Goal: Task Accomplishment & Management: Complete application form

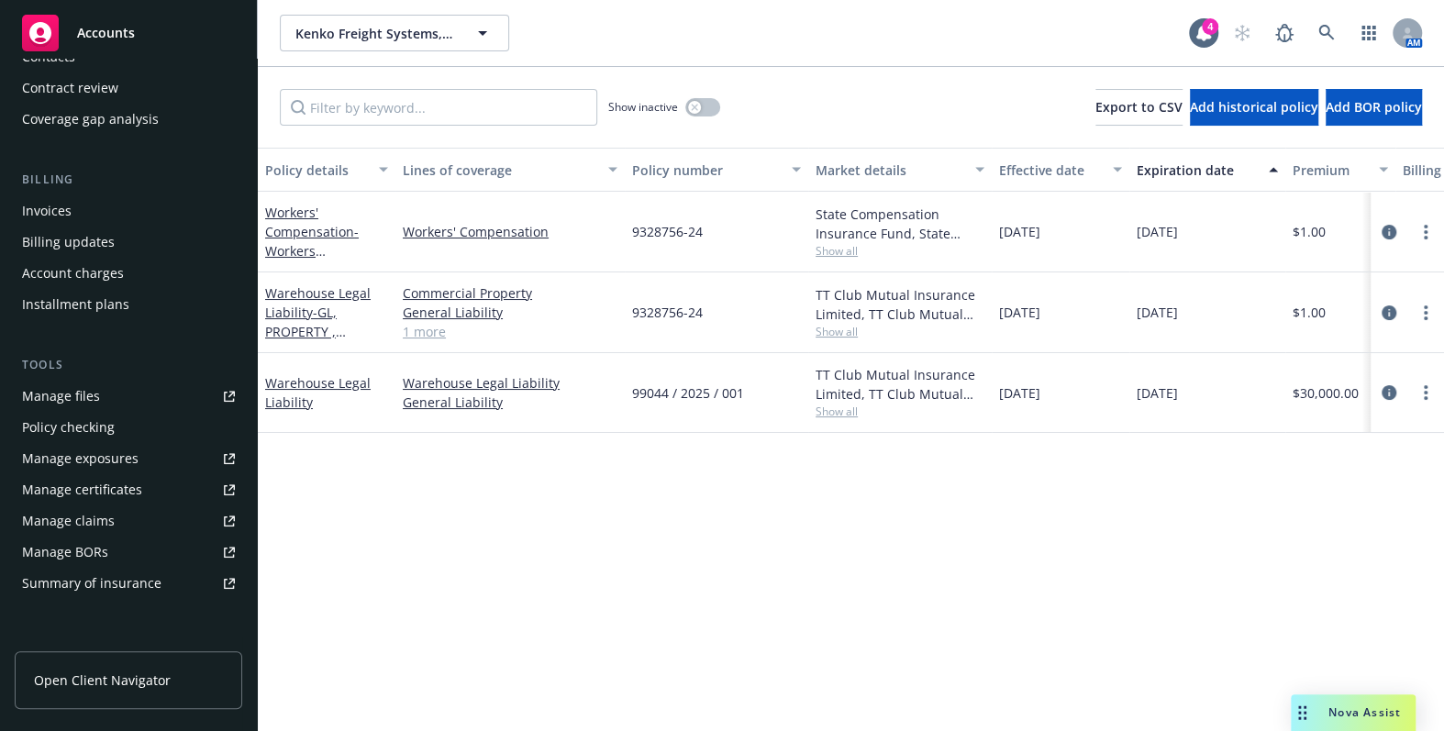
scroll to position [249, 0]
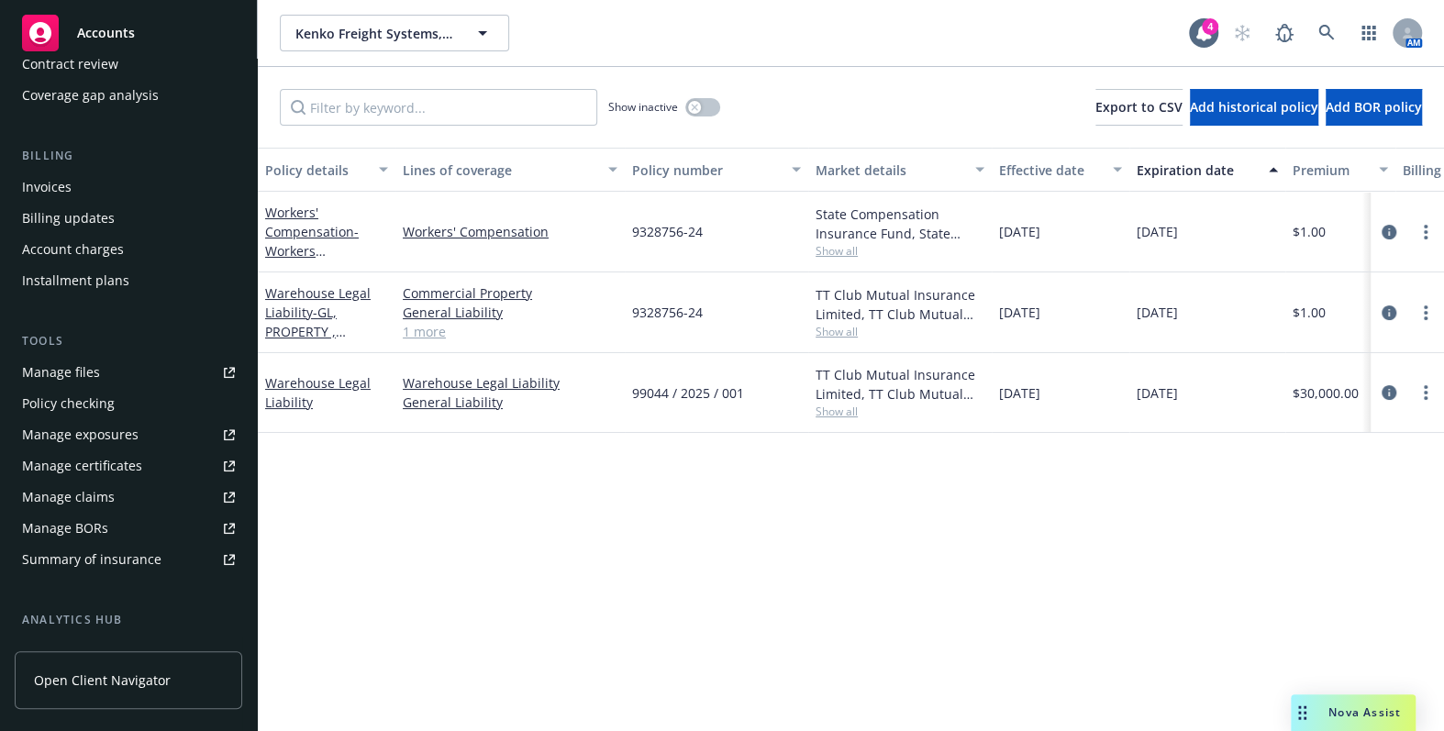
click at [105, 457] on div "Manage certificates" at bounding box center [82, 465] width 120 height 29
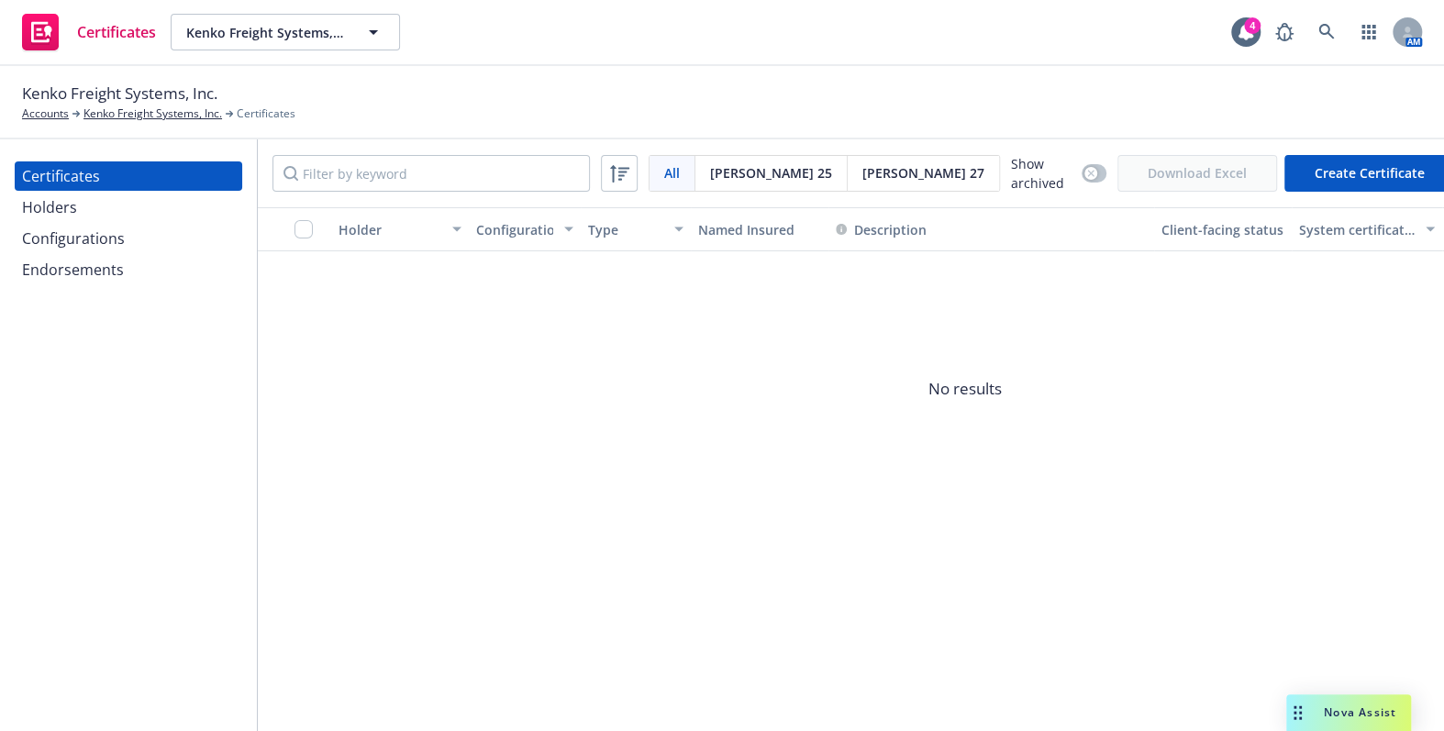
click at [83, 219] on div "Holders" at bounding box center [128, 207] width 213 height 29
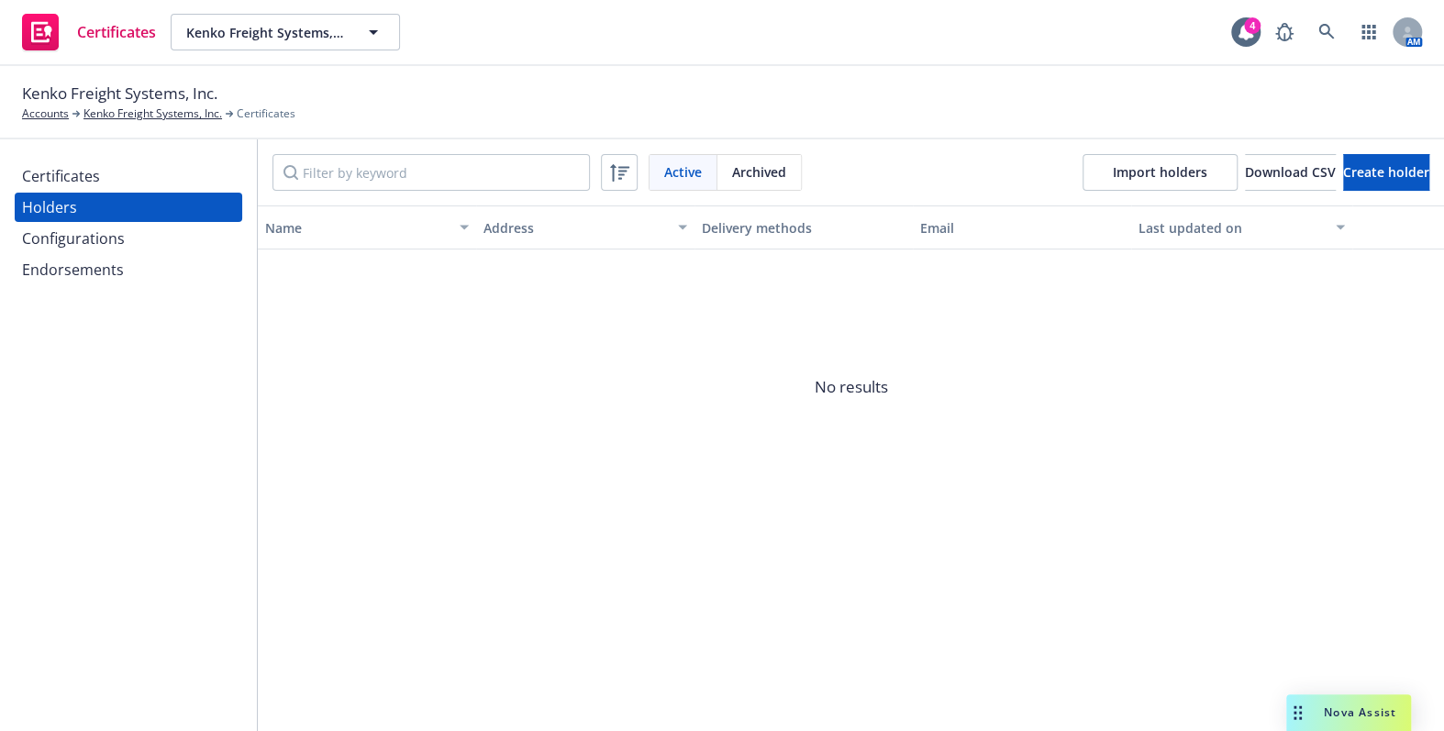
click at [92, 243] on div "Configurations" at bounding box center [73, 238] width 103 height 29
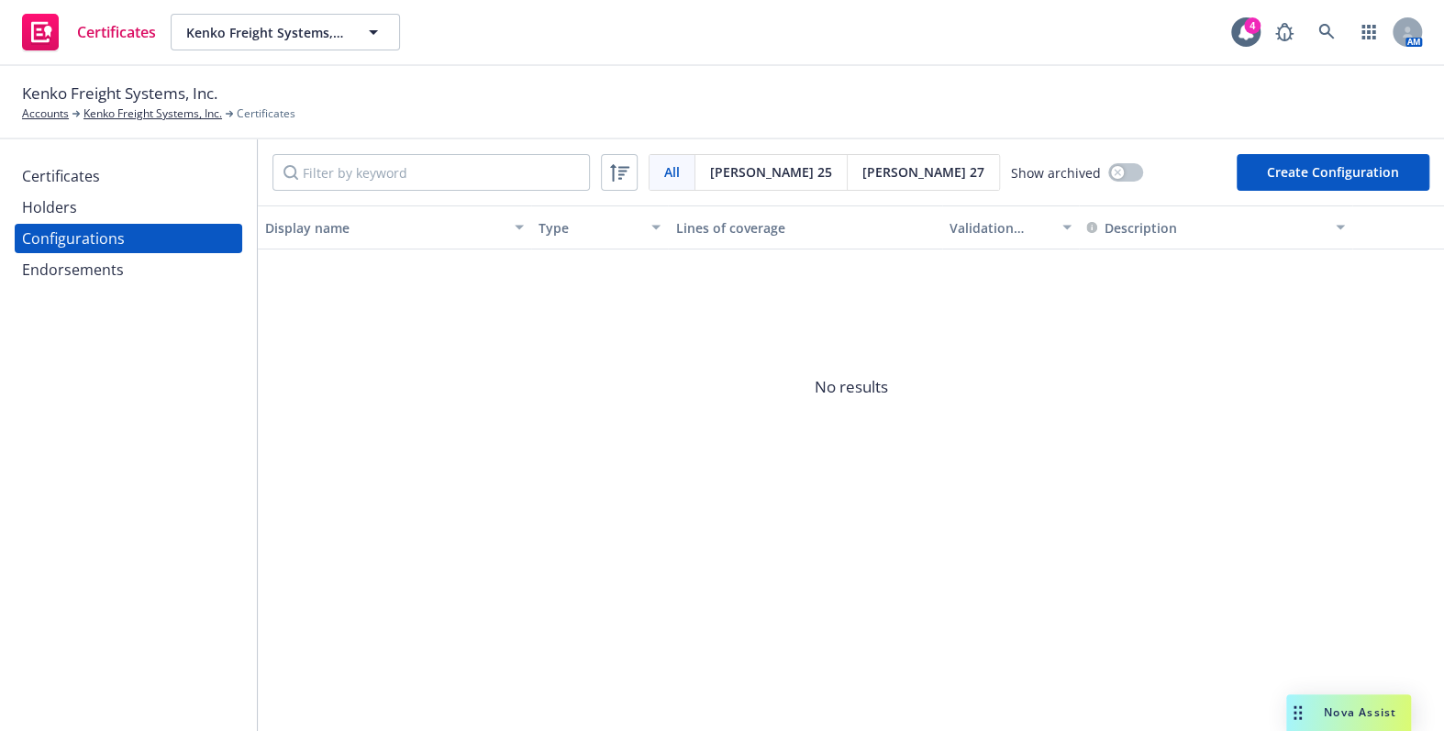
click at [1275, 174] on button "Create Configuration" at bounding box center [1332, 172] width 193 height 37
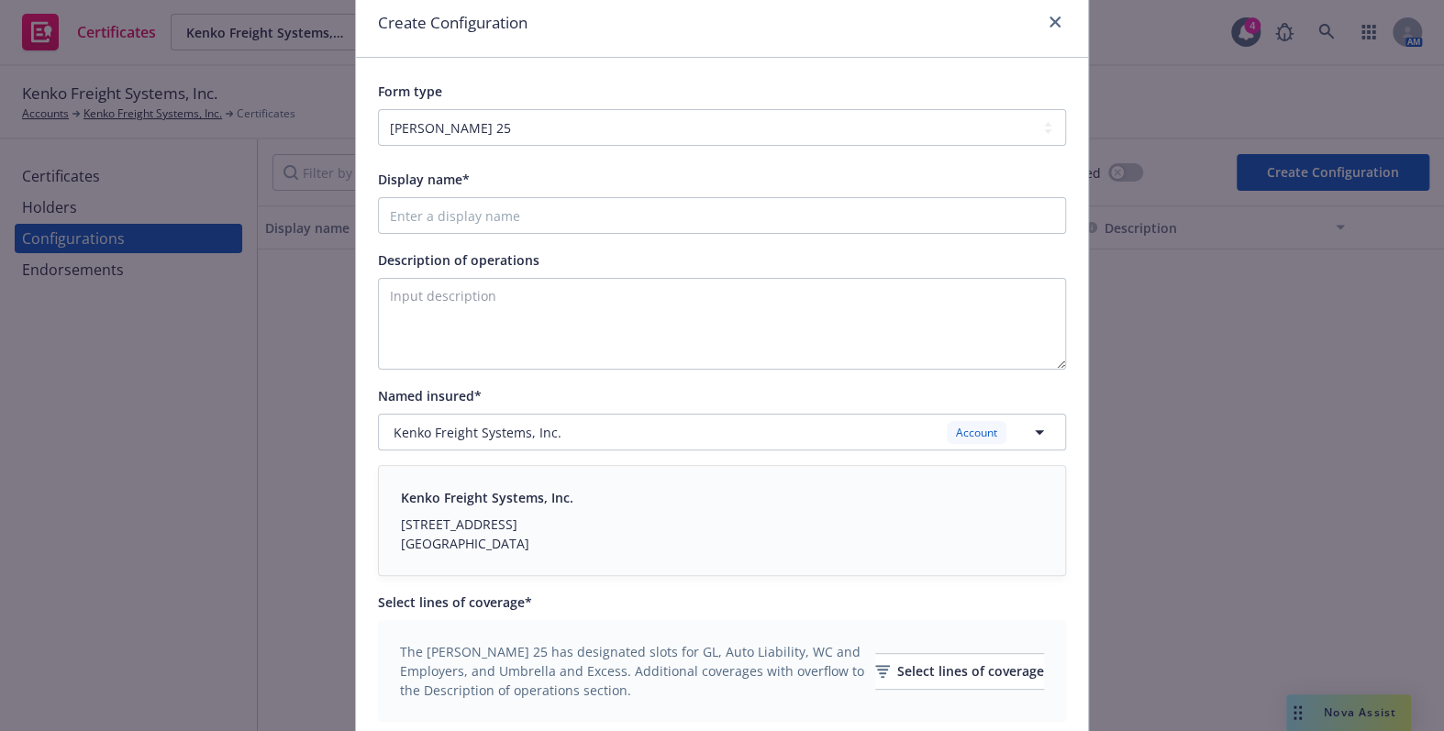
scroll to position [166, 0]
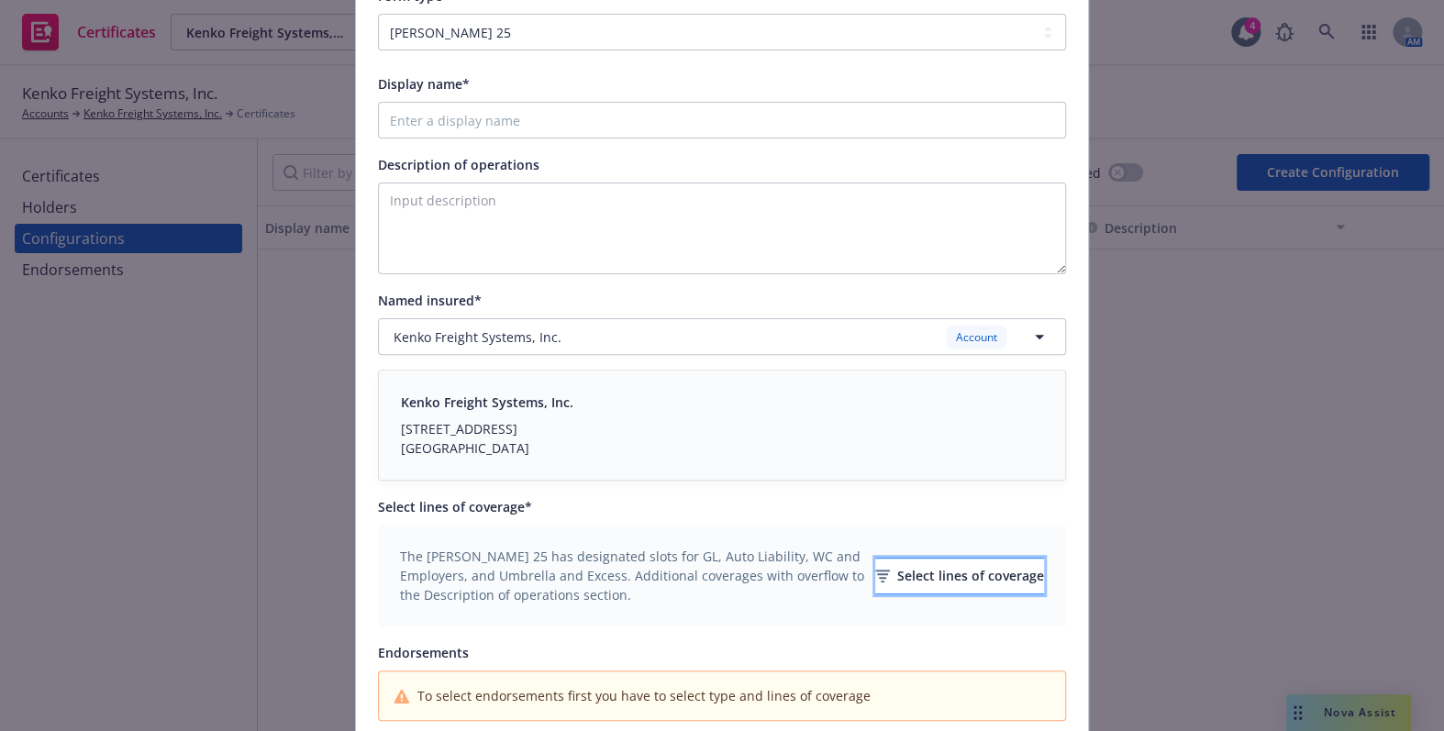
click at [875, 577] on icon "button" at bounding box center [882, 576] width 15 height 13
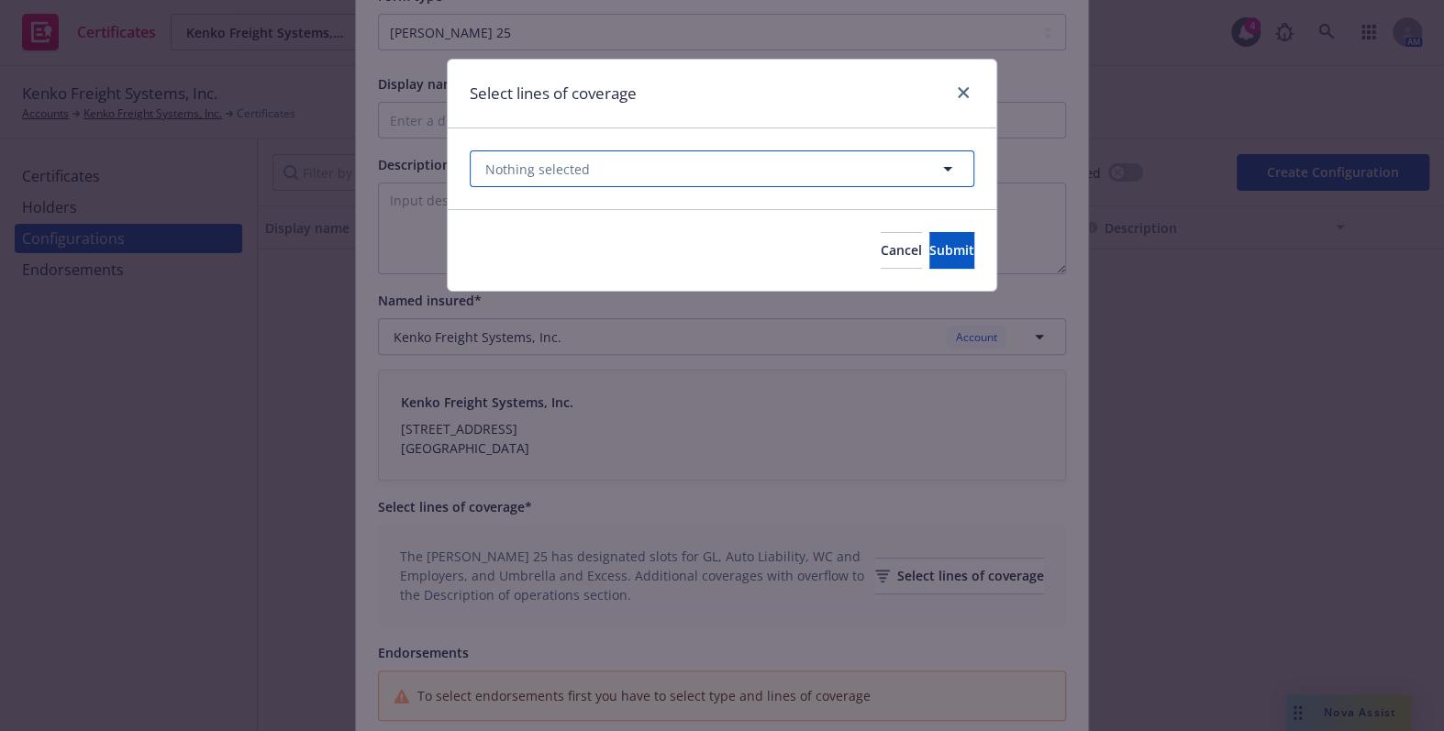
click at [582, 168] on span "Nothing selected" at bounding box center [537, 169] width 105 height 19
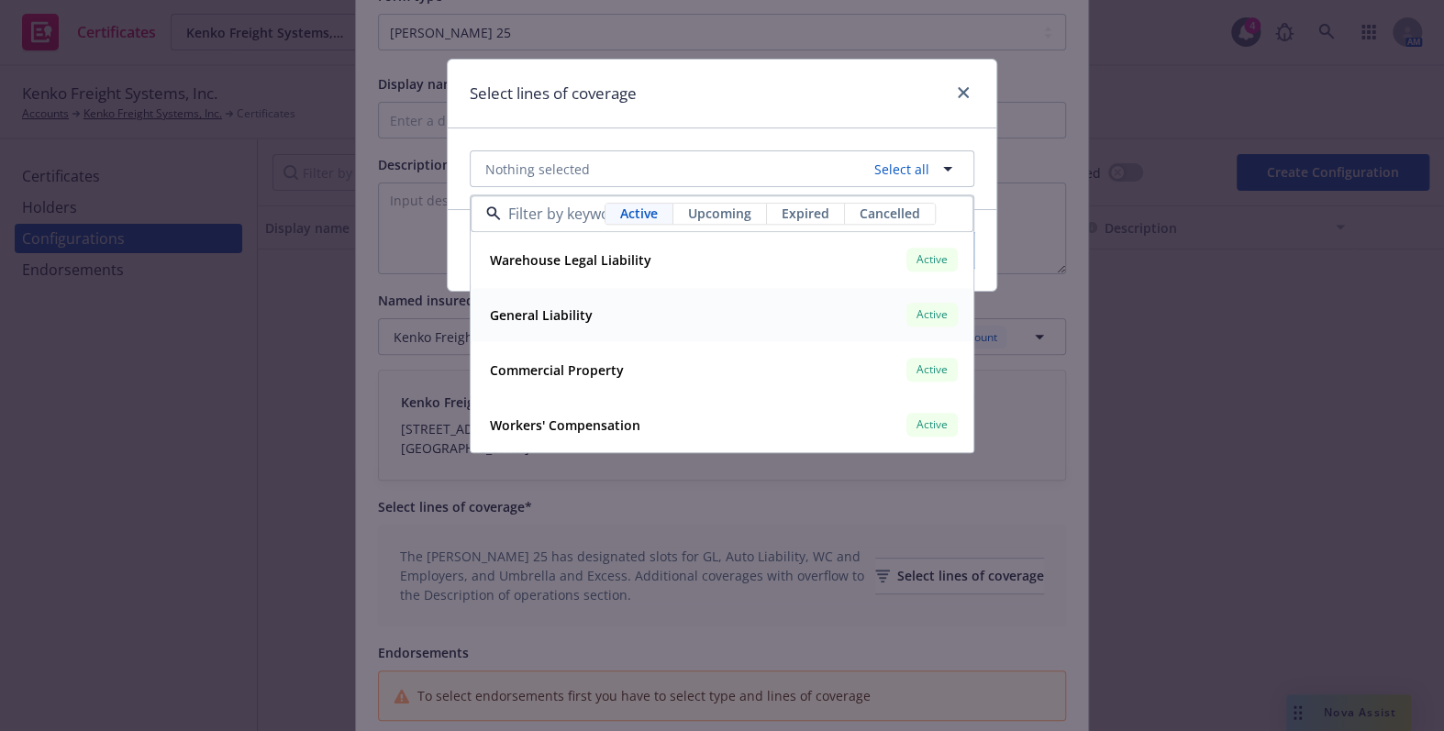
click at [533, 315] on strong "General Liability" at bounding box center [541, 314] width 103 height 17
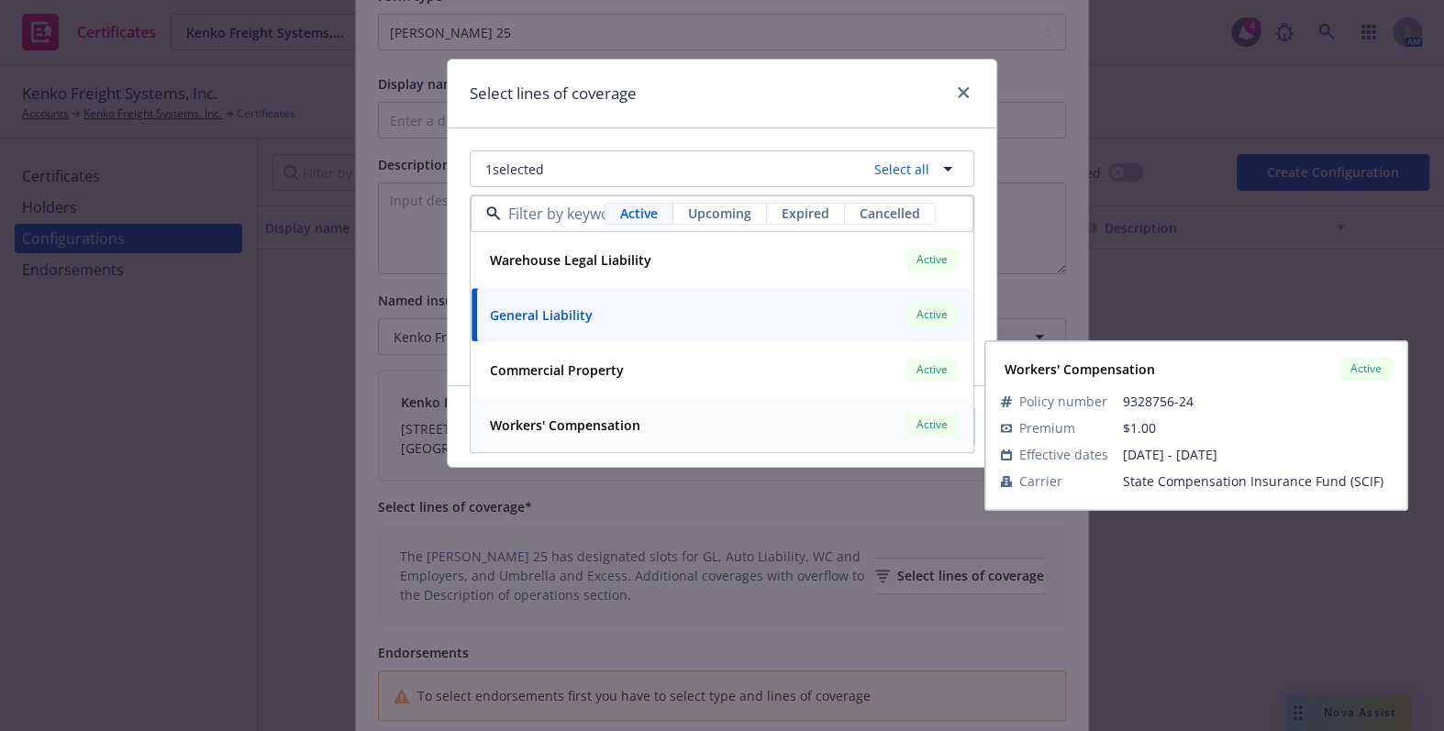
click at [551, 433] on span "Workers' Compensation" at bounding box center [565, 425] width 150 height 19
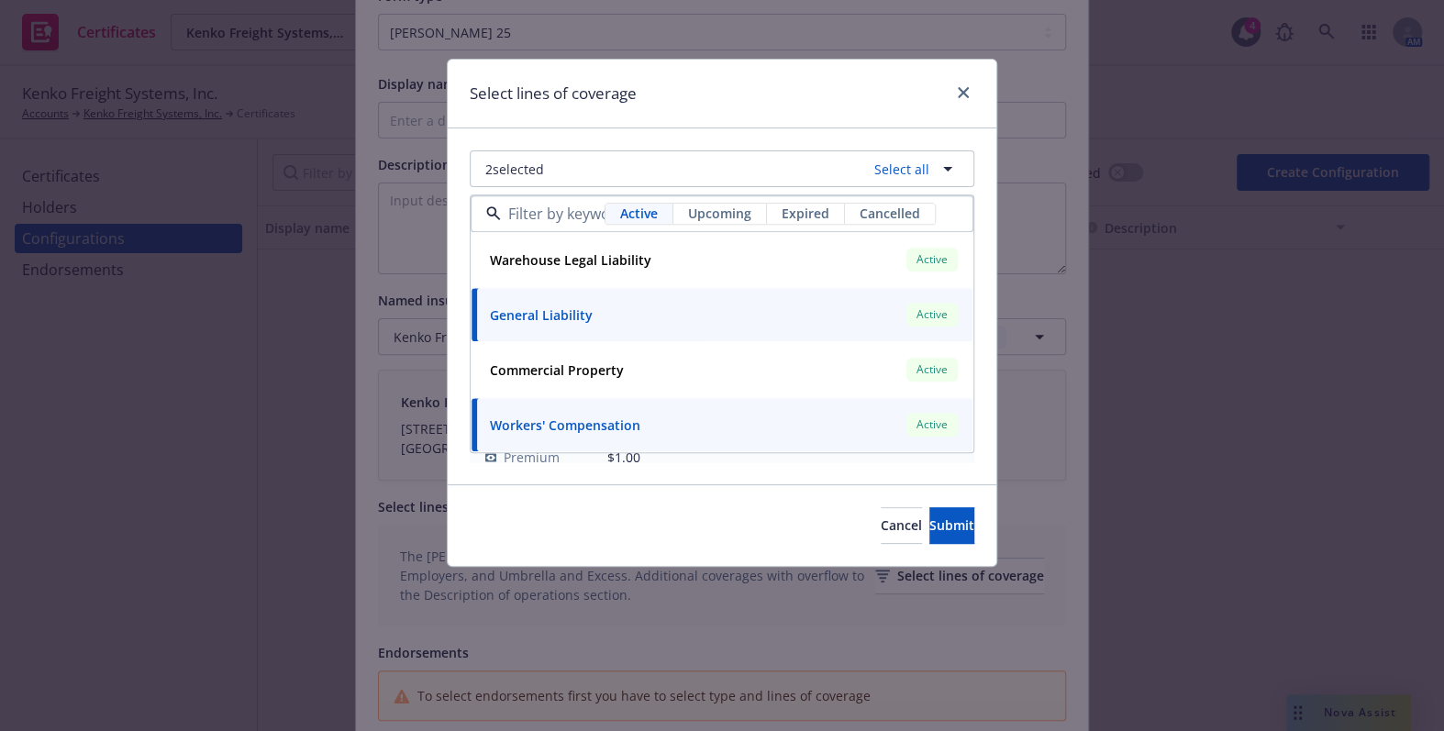
click at [689, 109] on div "Select lines of coverage" at bounding box center [722, 94] width 549 height 69
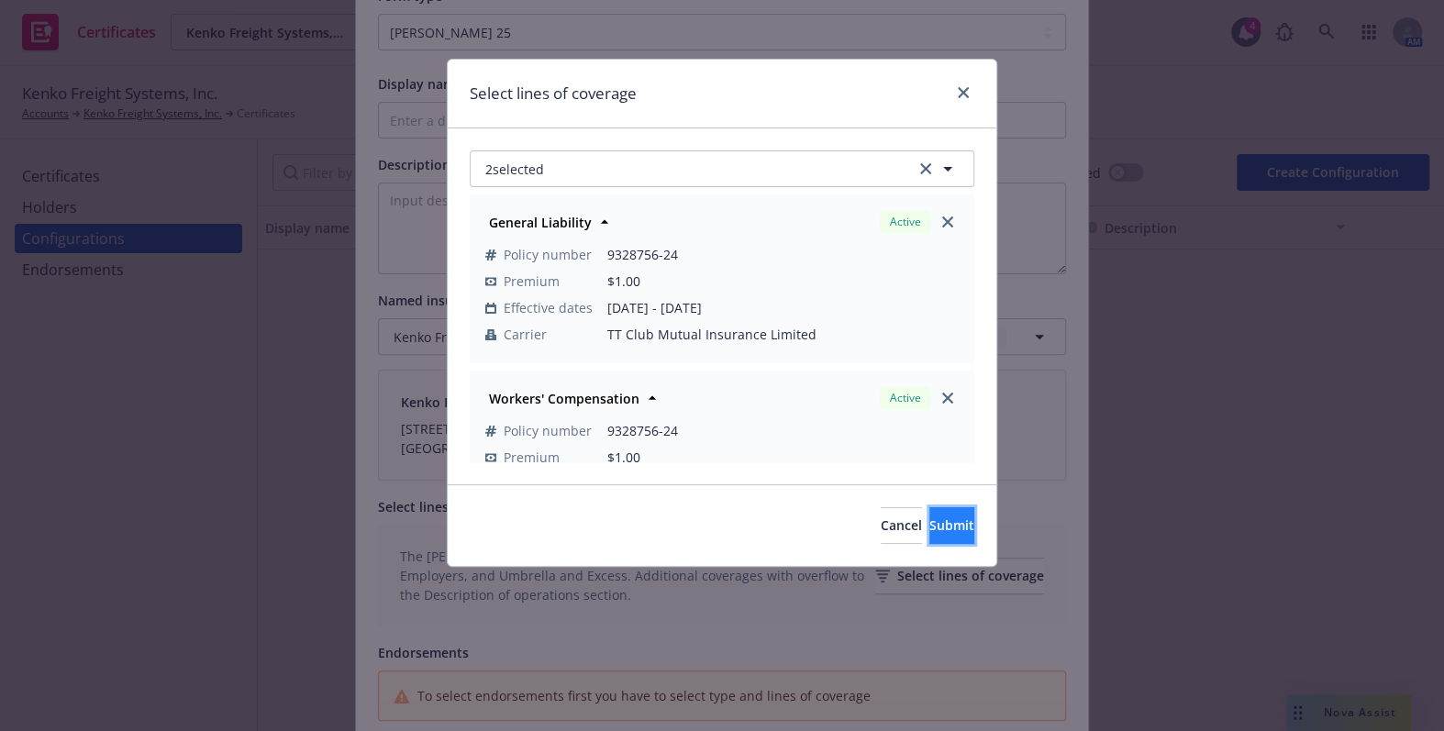
click at [929, 519] on span "Submit" at bounding box center [951, 524] width 45 height 17
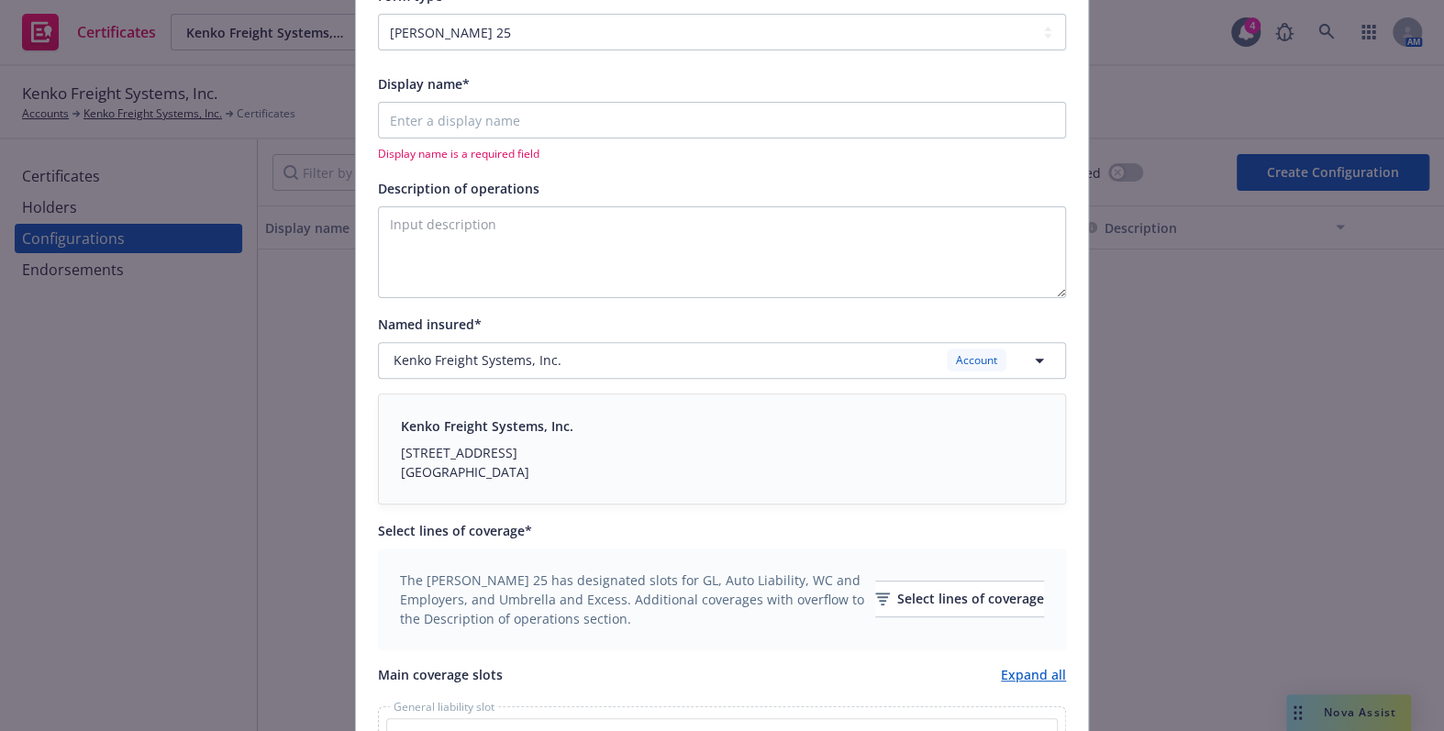
click at [458, 99] on div "Display name* Display name is a required field" at bounding box center [722, 116] width 688 height 89
click at [466, 119] on input "Display name*" at bounding box center [722, 120] width 688 height 37
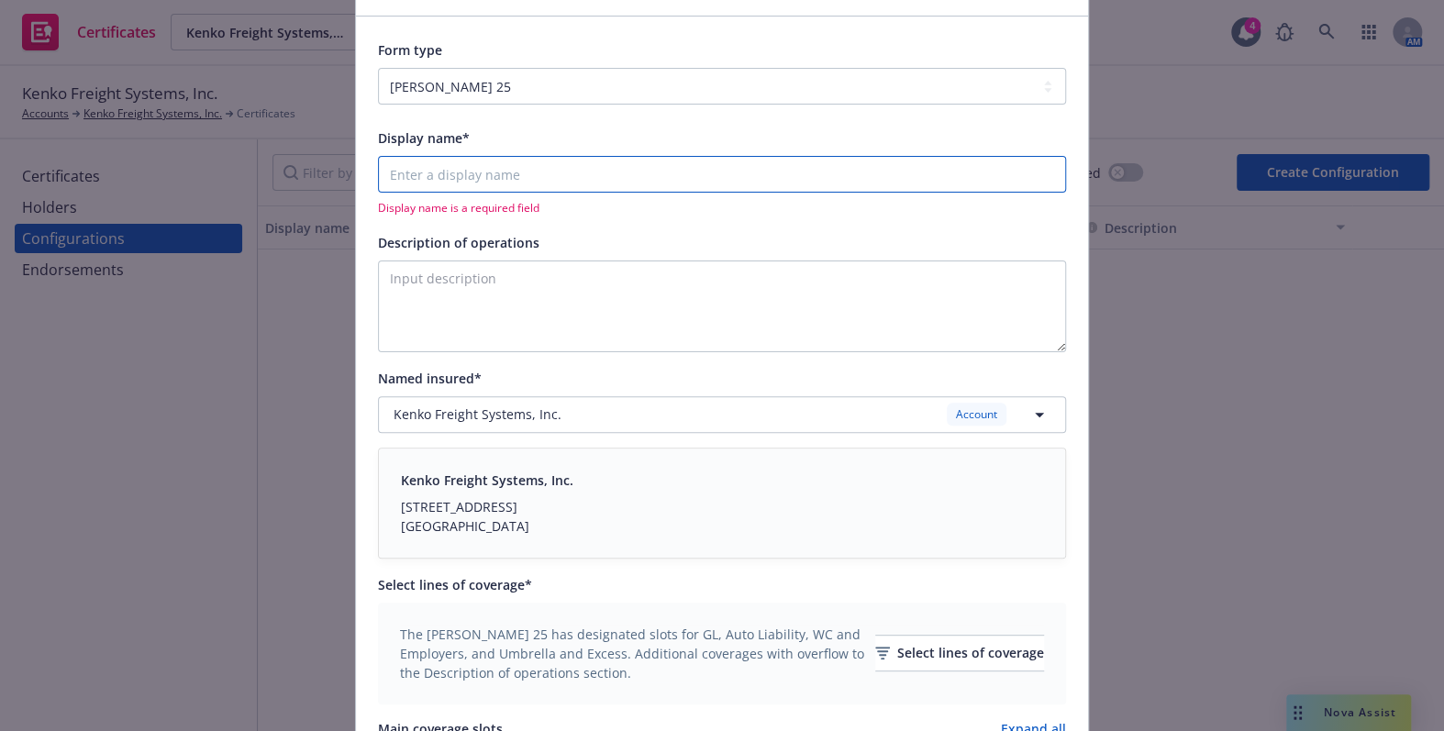
scroll to position [83, 0]
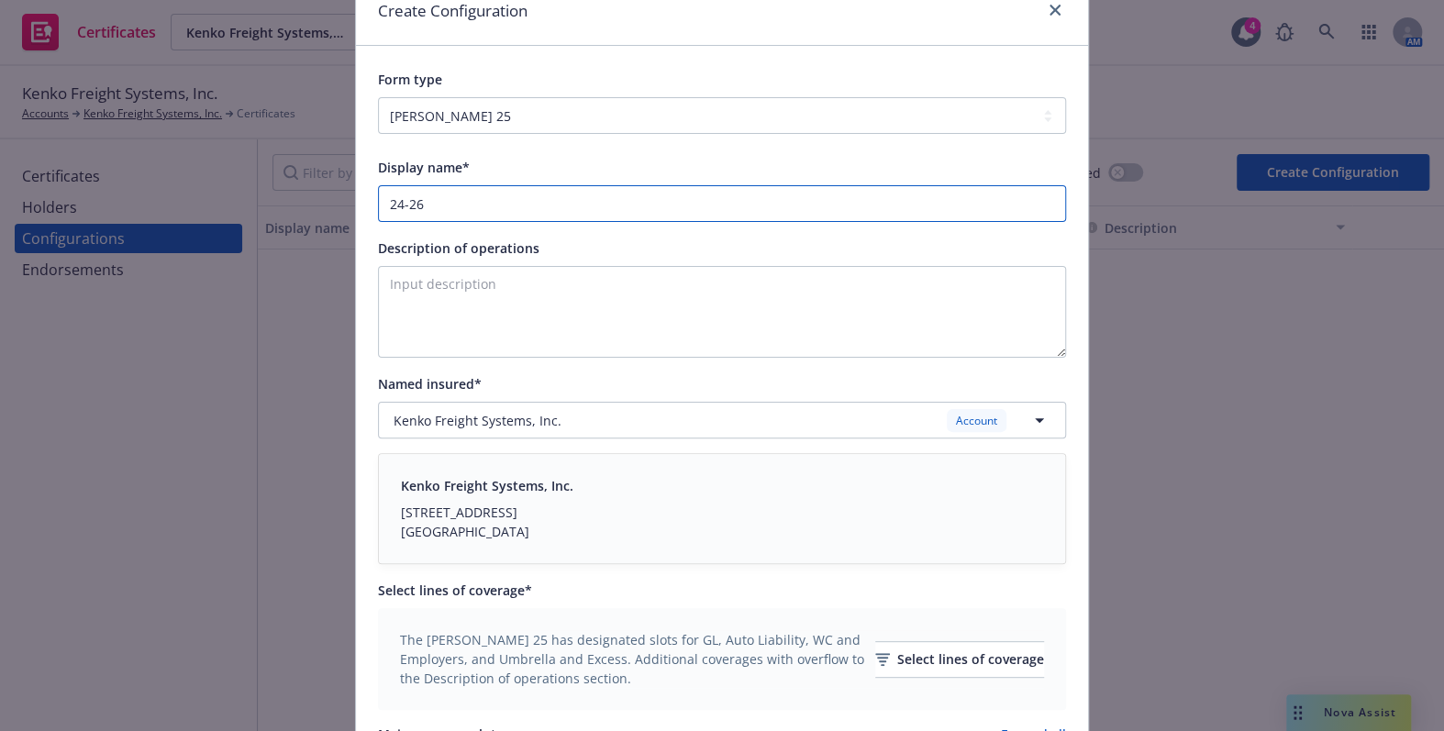
type input "24-26"
paste textarea "Evidence of Coverage"
type textarea "Evidence of Coverage"
click at [499, 238] on div "Description of operations" at bounding box center [458, 248] width 161 height 22
click at [499, 266] on textarea "Evidence of Coverage" at bounding box center [722, 312] width 688 height 92
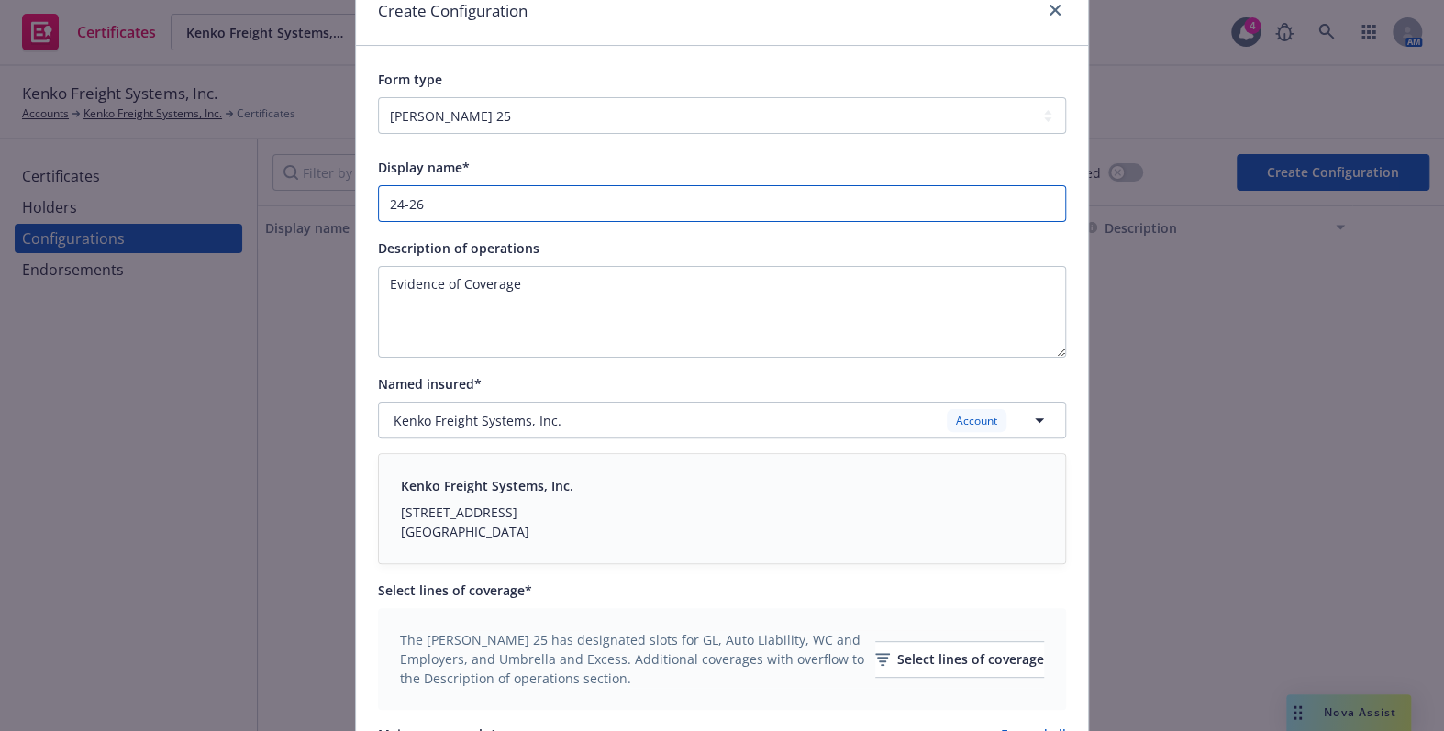
click at [471, 196] on input "24-26" at bounding box center [722, 203] width 688 height 37
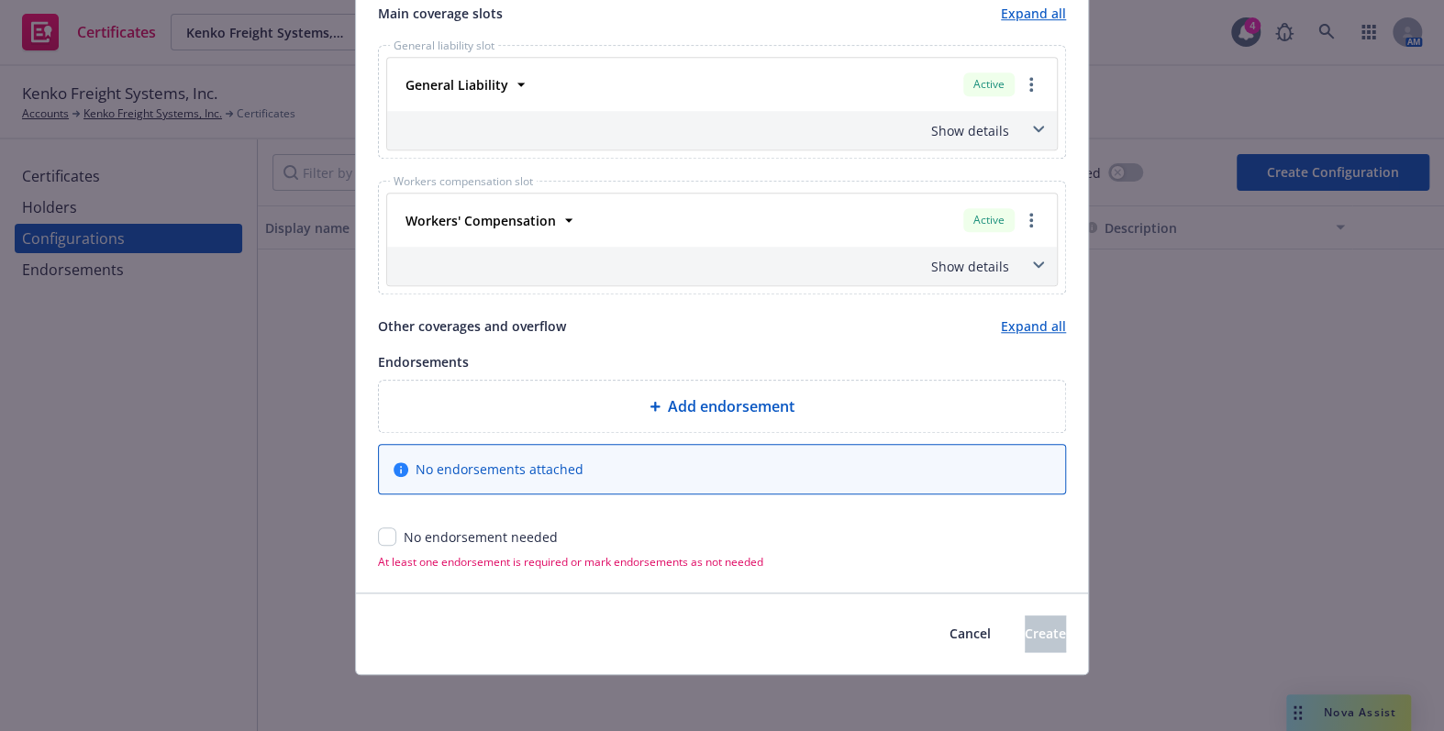
type input "24-26 GL + WC"
click at [378, 543] on input "checkbox" at bounding box center [387, 536] width 18 height 18
checkbox input "true"
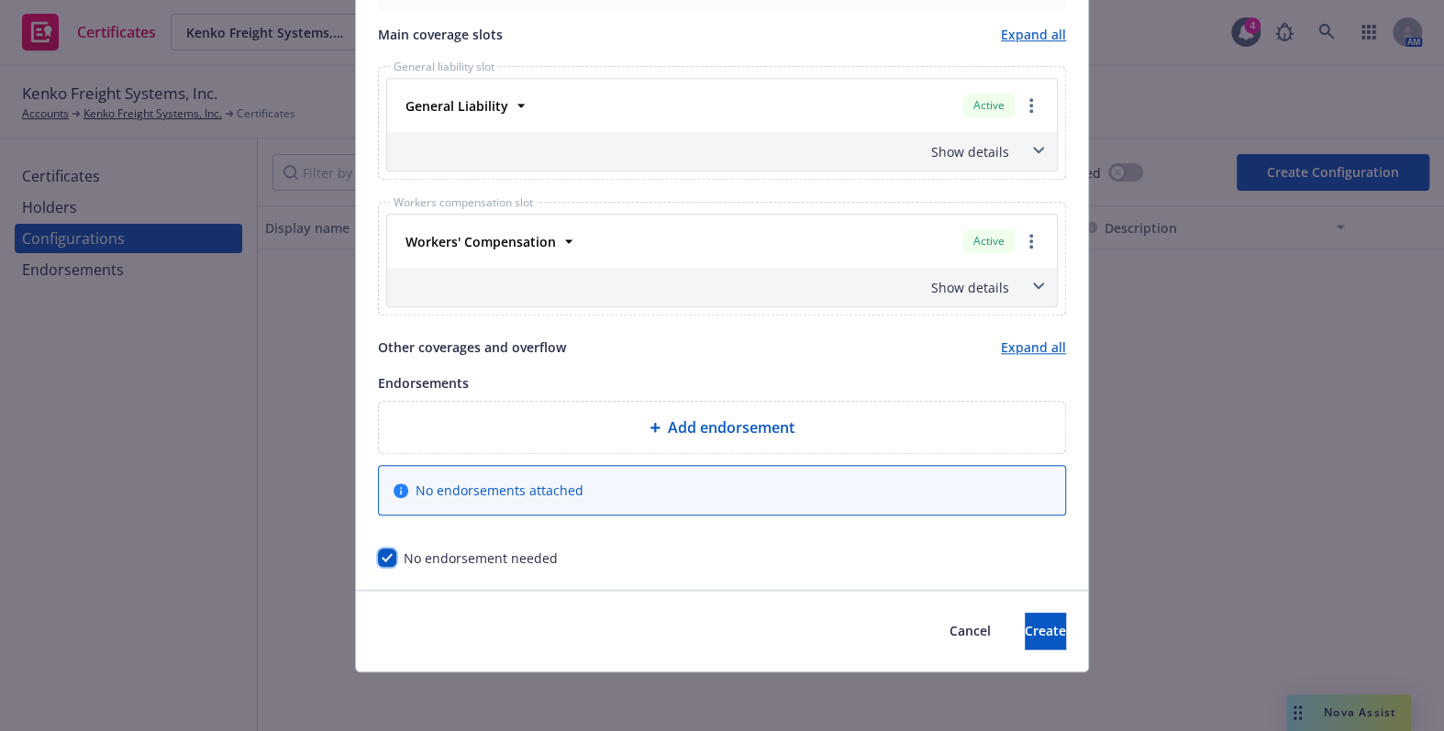
scroll to position [780, 0]
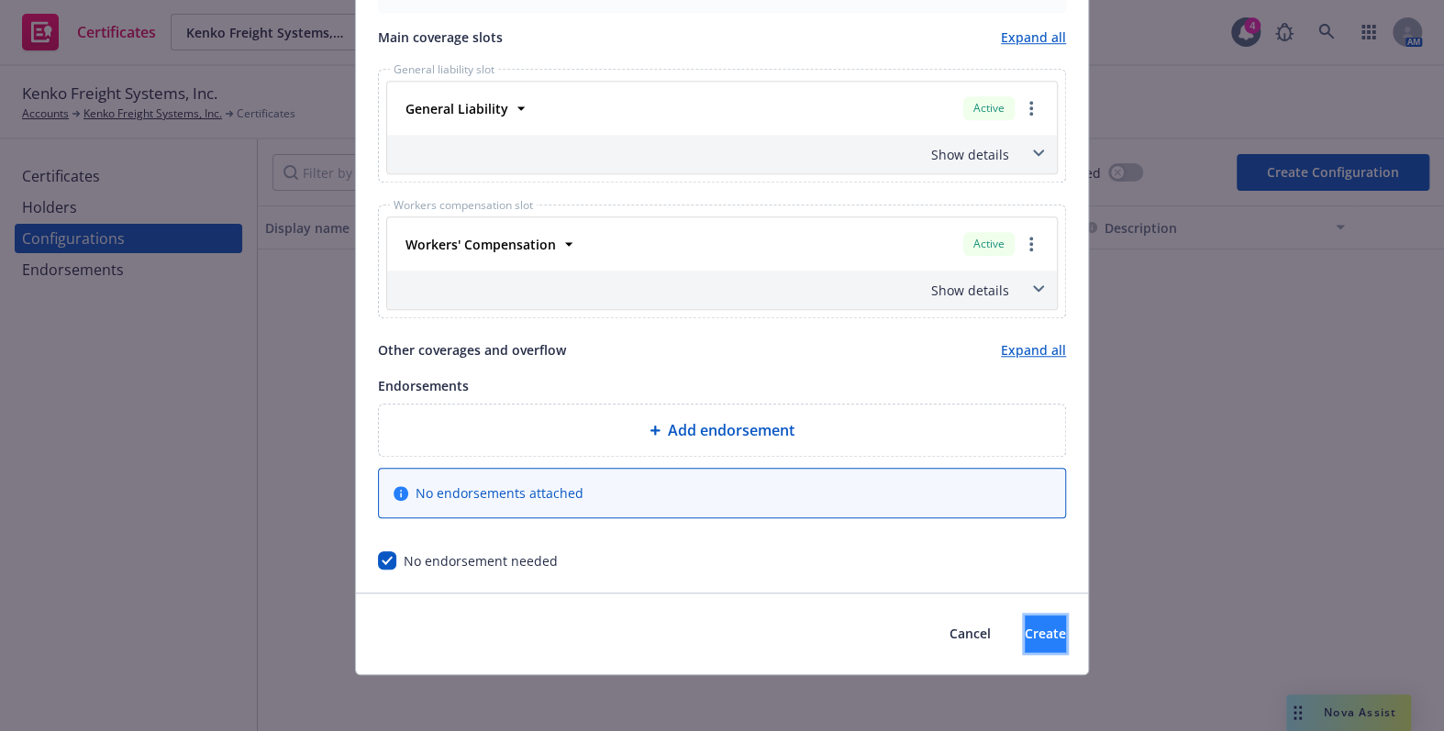
click at [1035, 638] on button "Create" at bounding box center [1045, 633] width 41 height 37
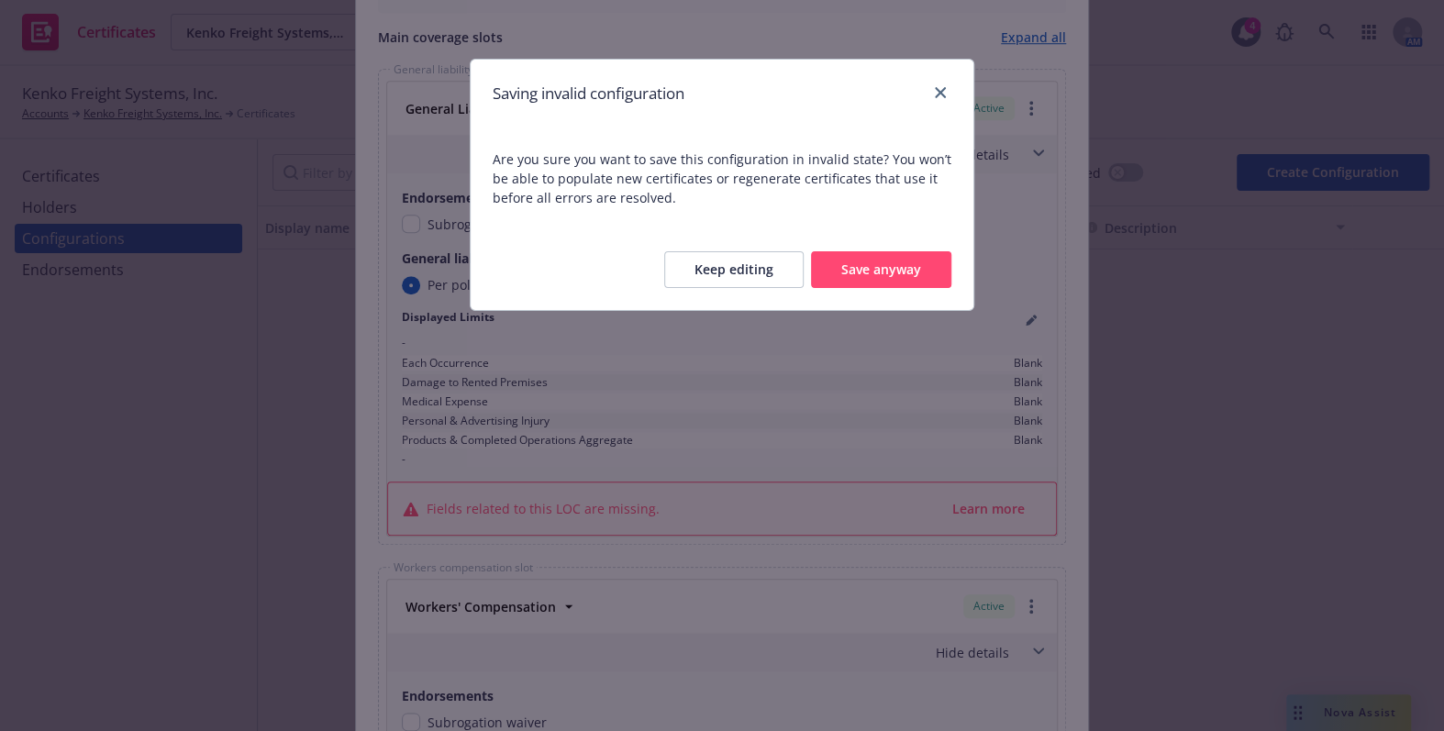
click at [849, 260] on button "Save anyway" at bounding box center [881, 269] width 140 height 37
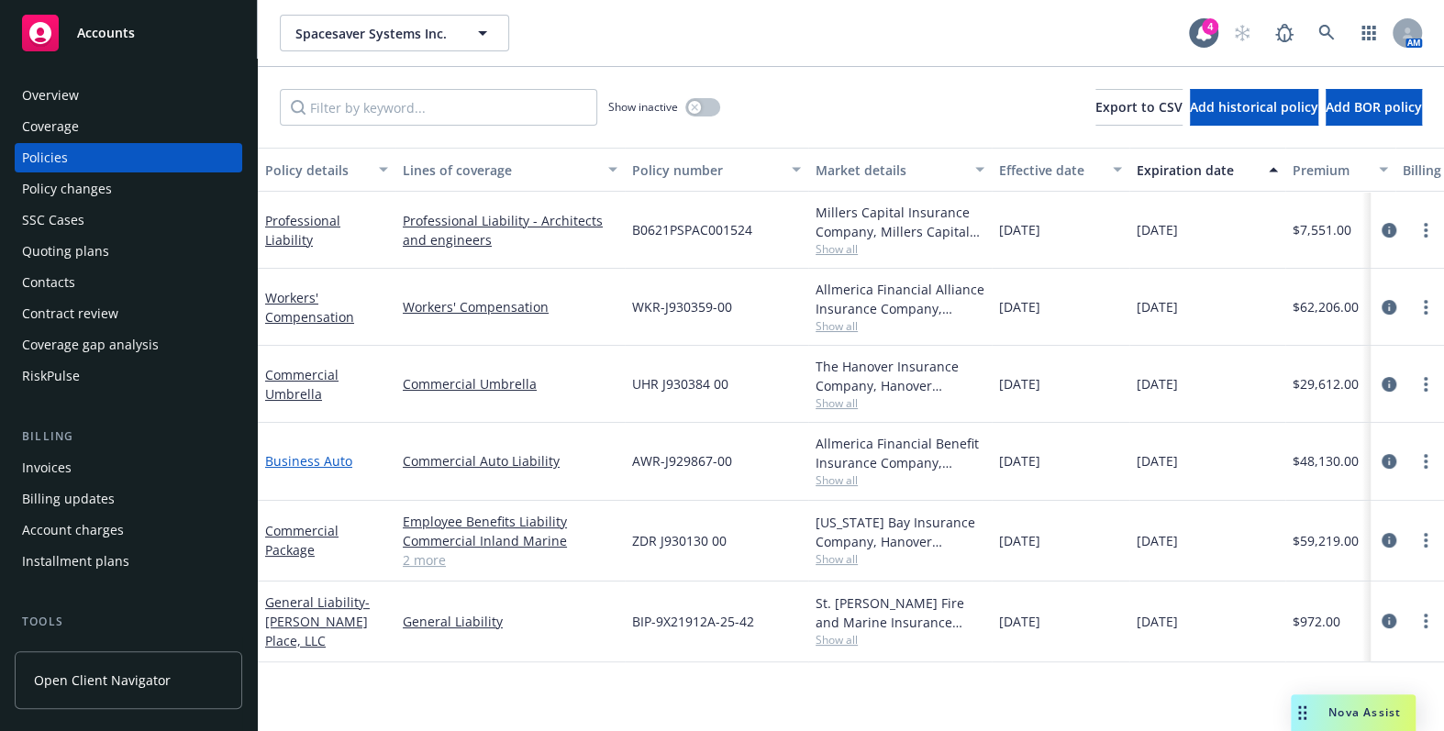
click at [321, 460] on link "Business Auto" at bounding box center [308, 460] width 87 height 17
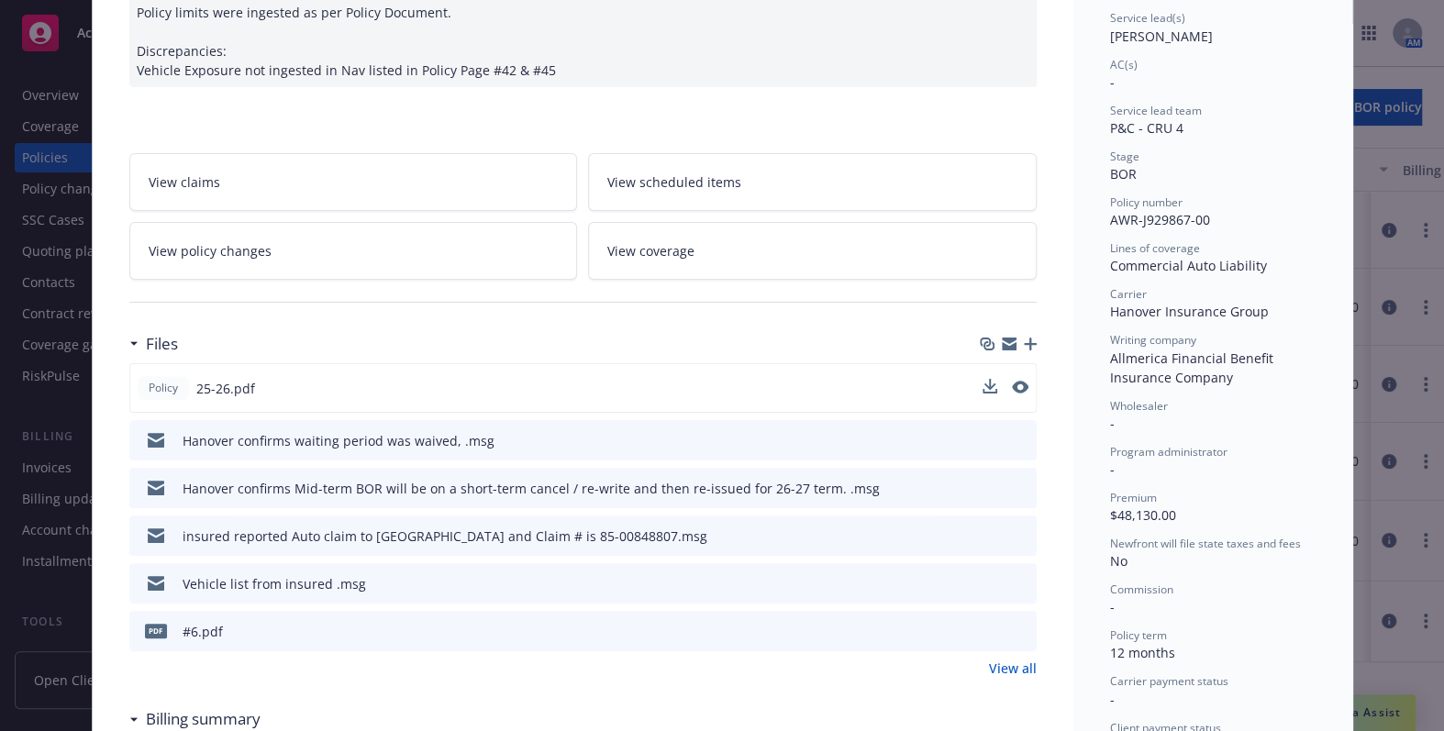
scroll to position [333, 0]
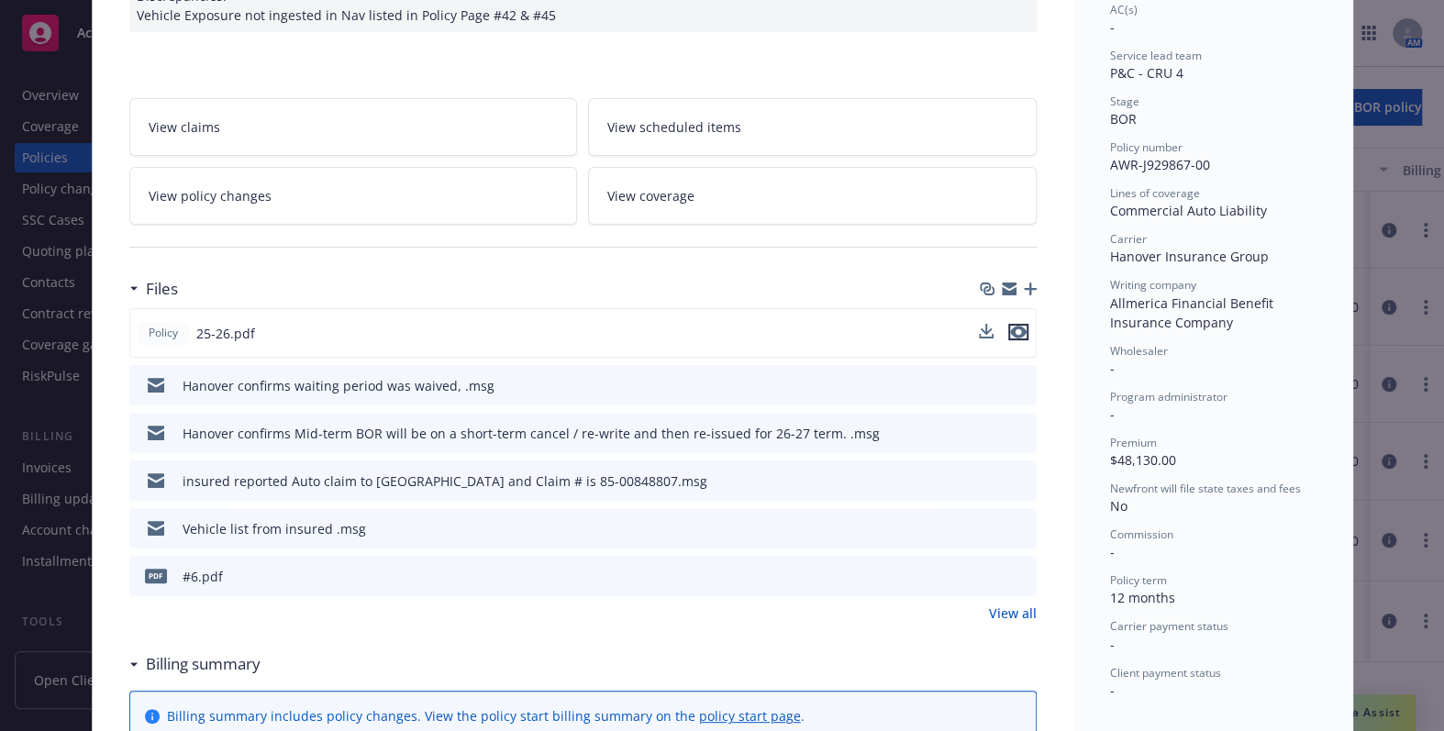
click at [1013, 329] on icon "preview file" at bounding box center [1018, 332] width 17 height 13
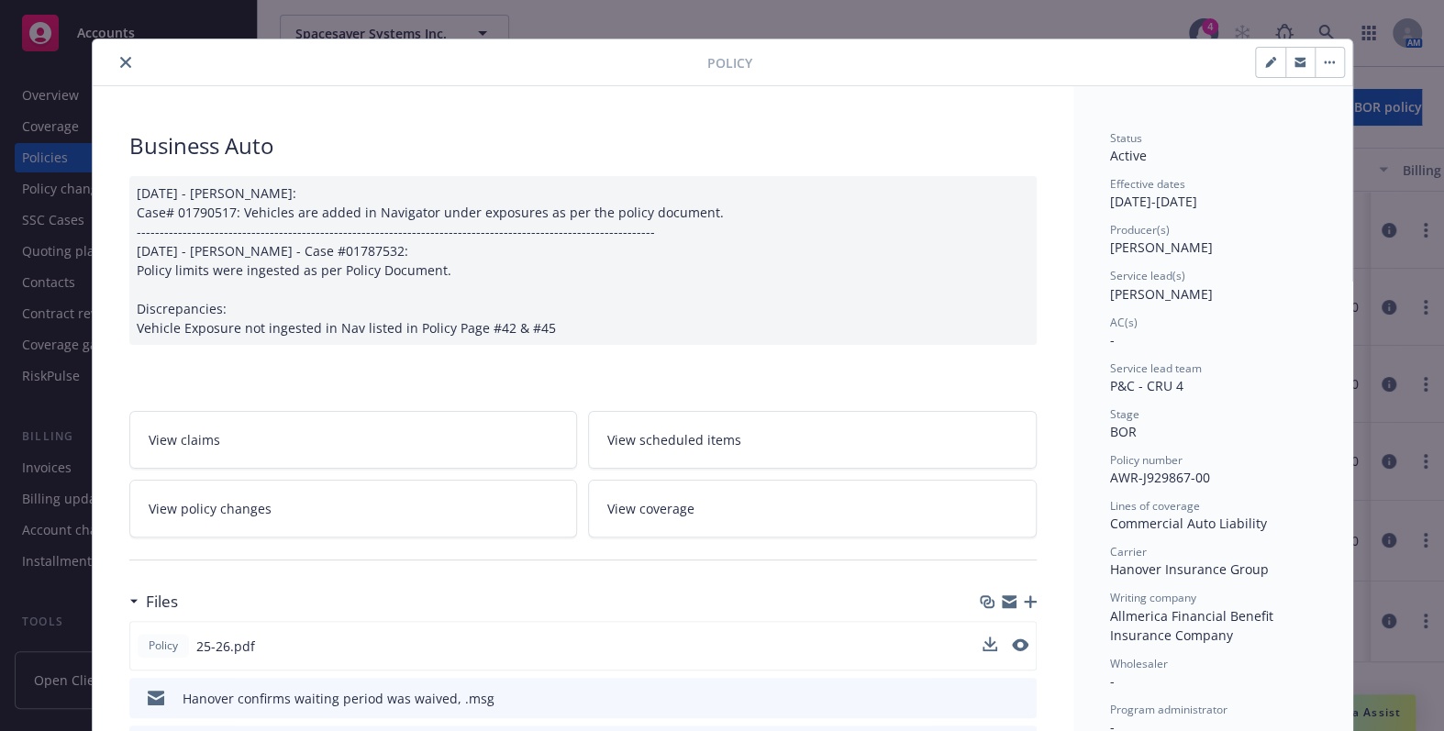
scroll to position [0, 0]
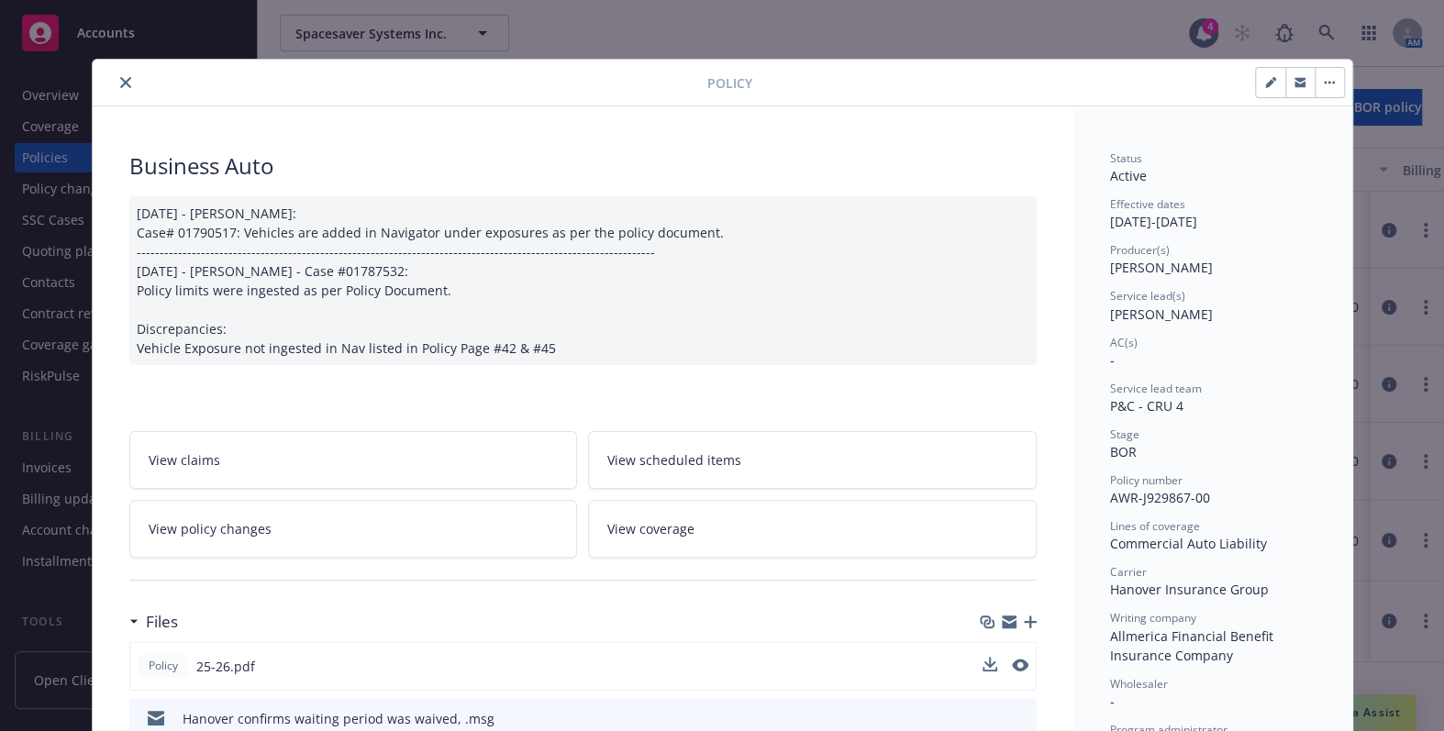
click at [115, 73] on button "close" at bounding box center [126, 83] width 22 height 22
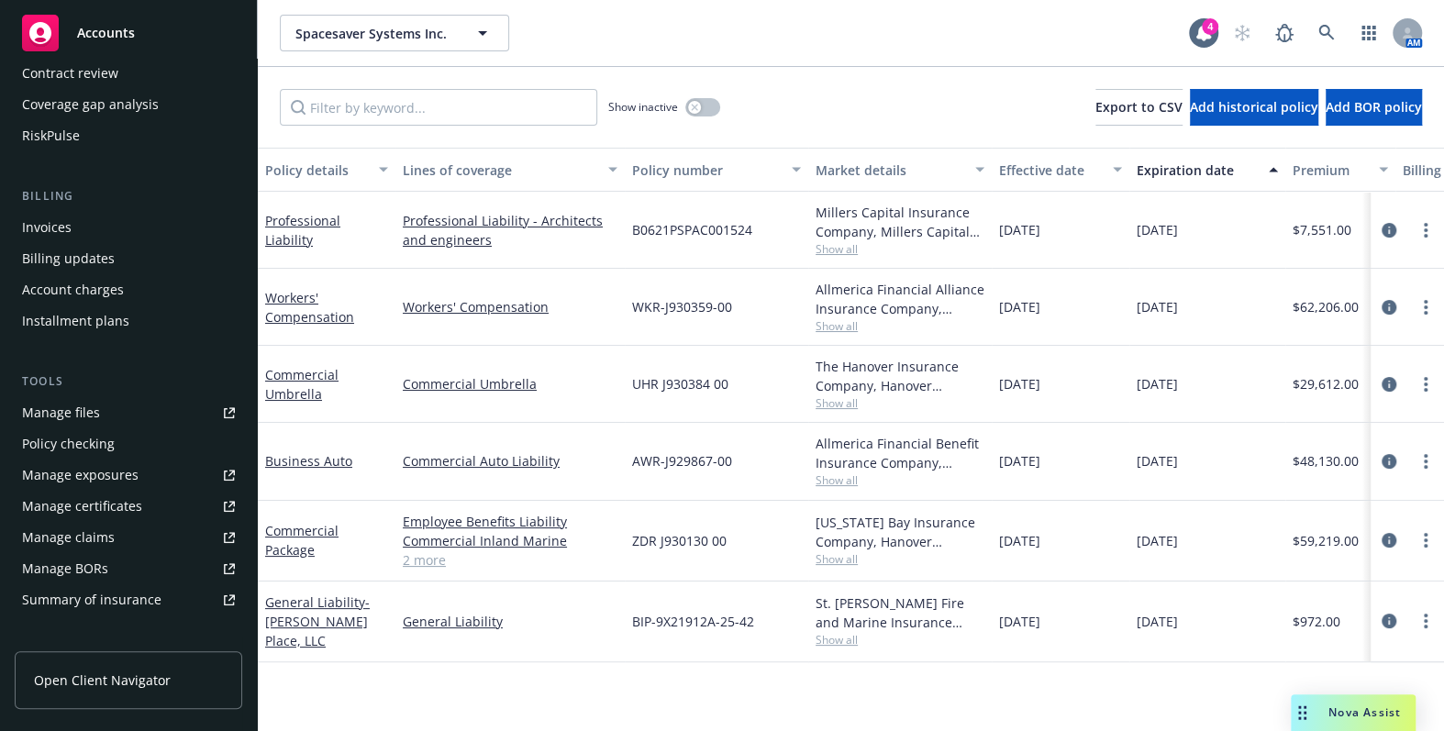
scroll to position [249, 0]
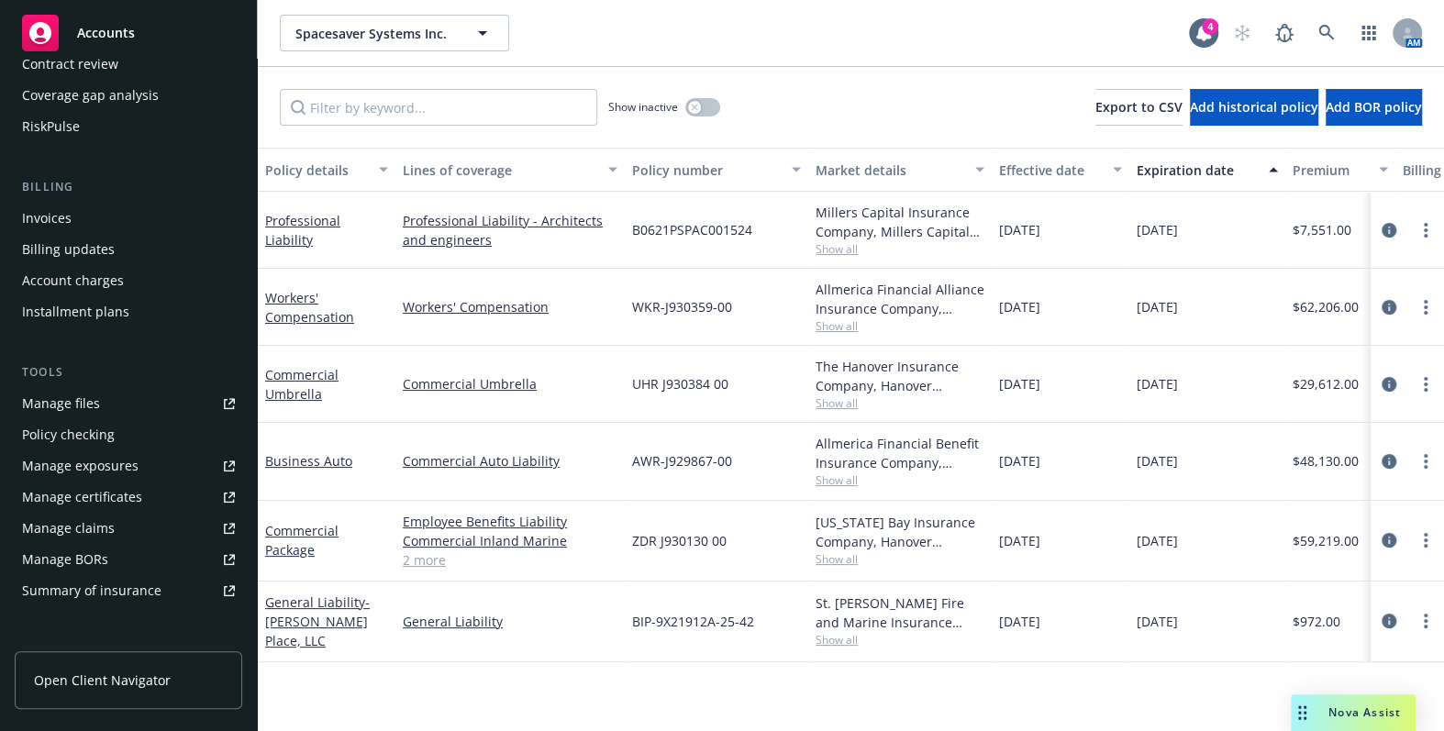
click at [90, 502] on div "Manage certificates" at bounding box center [82, 496] width 120 height 29
click at [311, 308] on link "Workers' Compensation" at bounding box center [309, 307] width 89 height 37
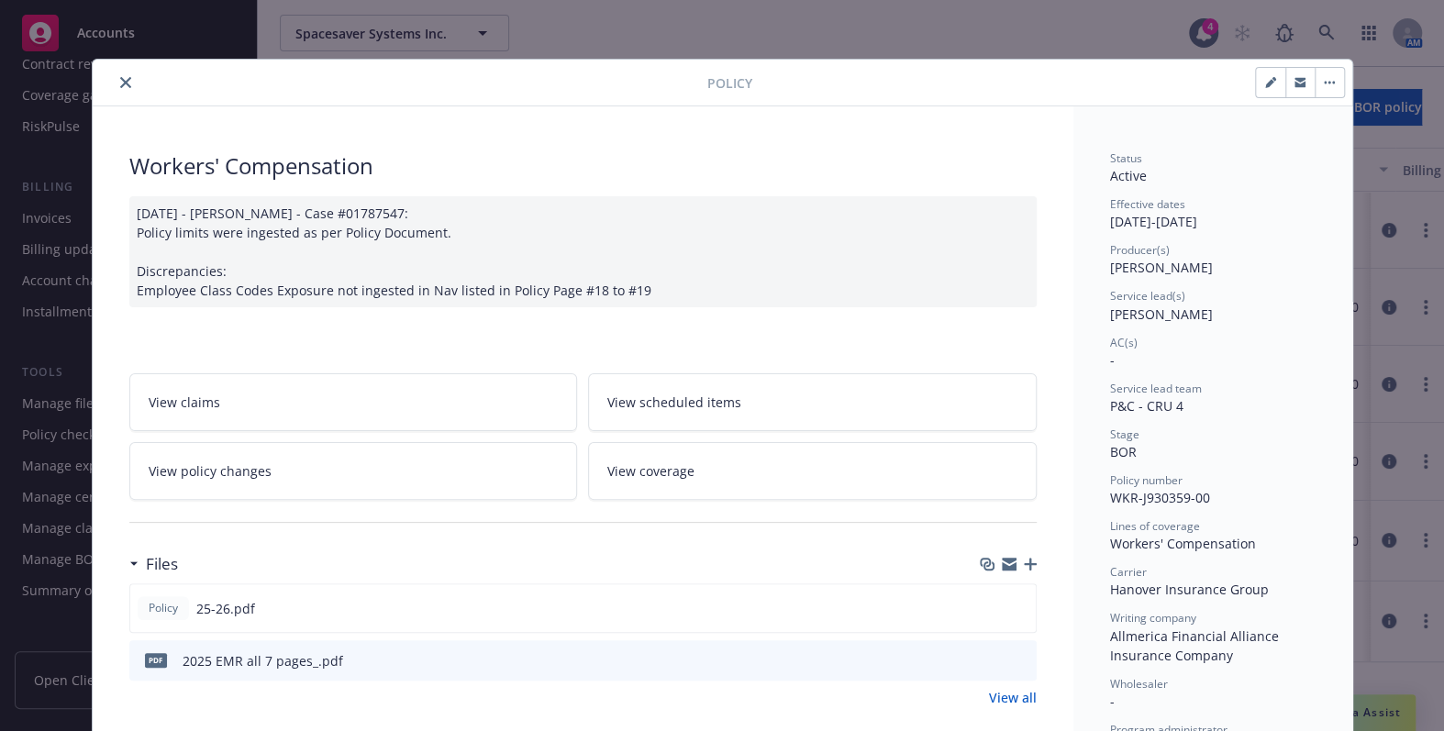
scroll to position [416, 0]
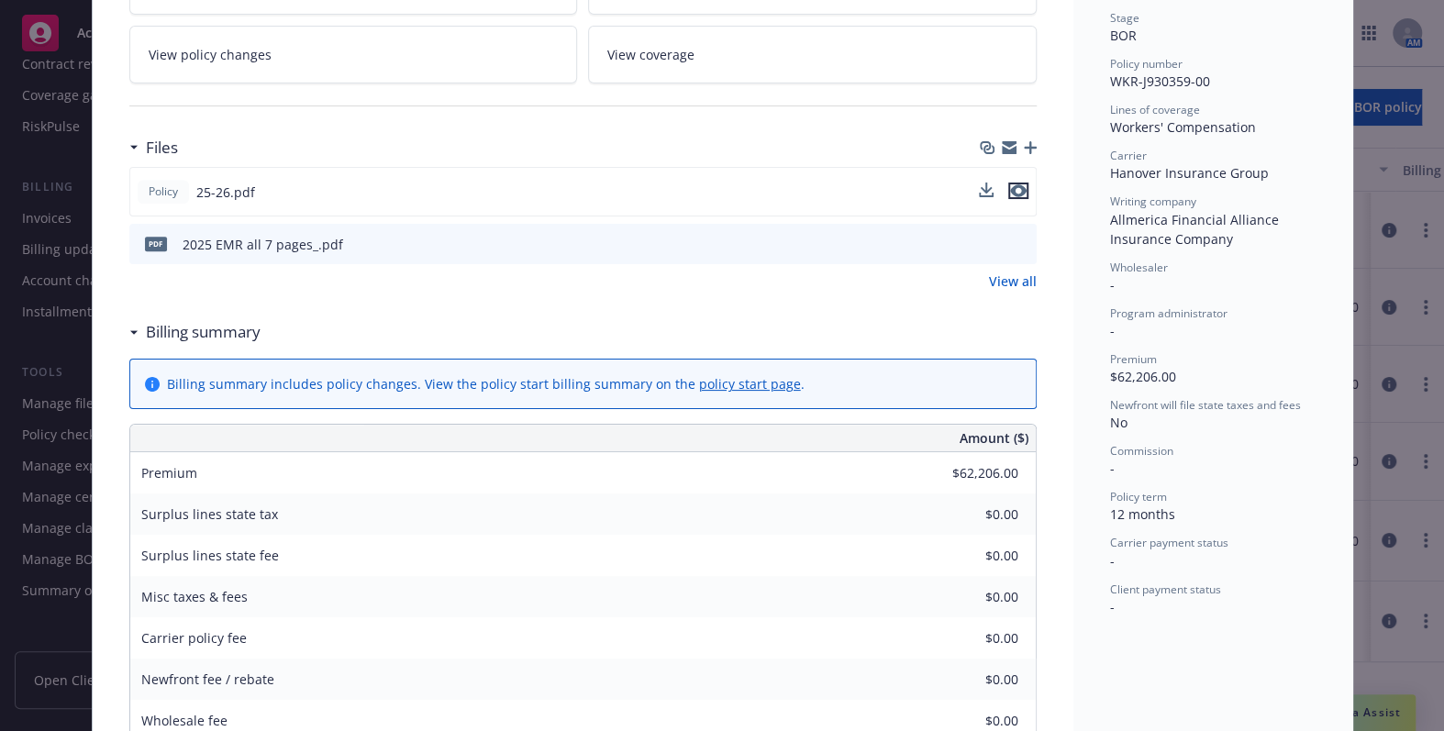
click at [1010, 186] on icon "preview file" at bounding box center [1018, 190] width 17 height 13
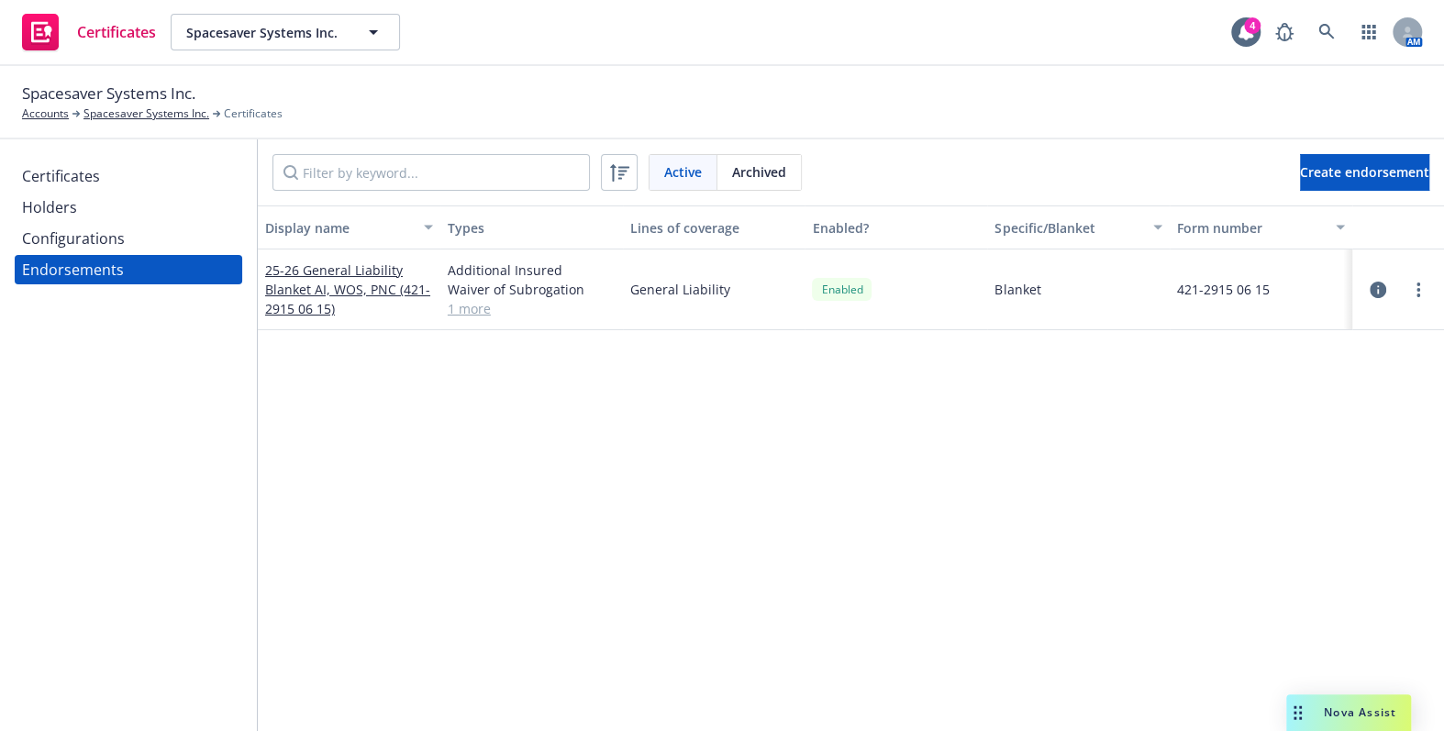
click at [1365, 150] on div "Active Archived Create endorsement" at bounding box center [851, 172] width 1186 height 66
click at [1342, 163] on span "Create endorsement" at bounding box center [1364, 171] width 129 height 17
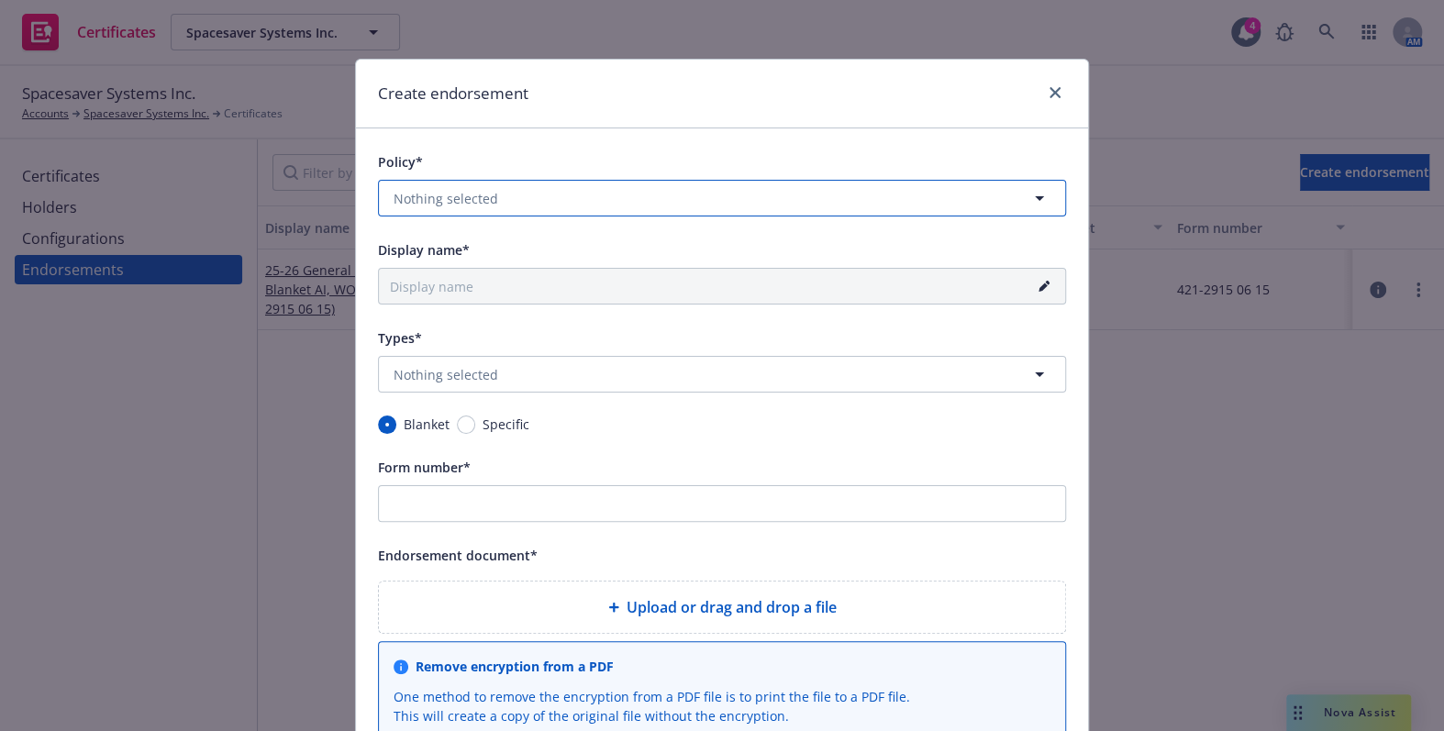
click at [493, 192] on button "Nothing selected" at bounding box center [722, 198] width 688 height 37
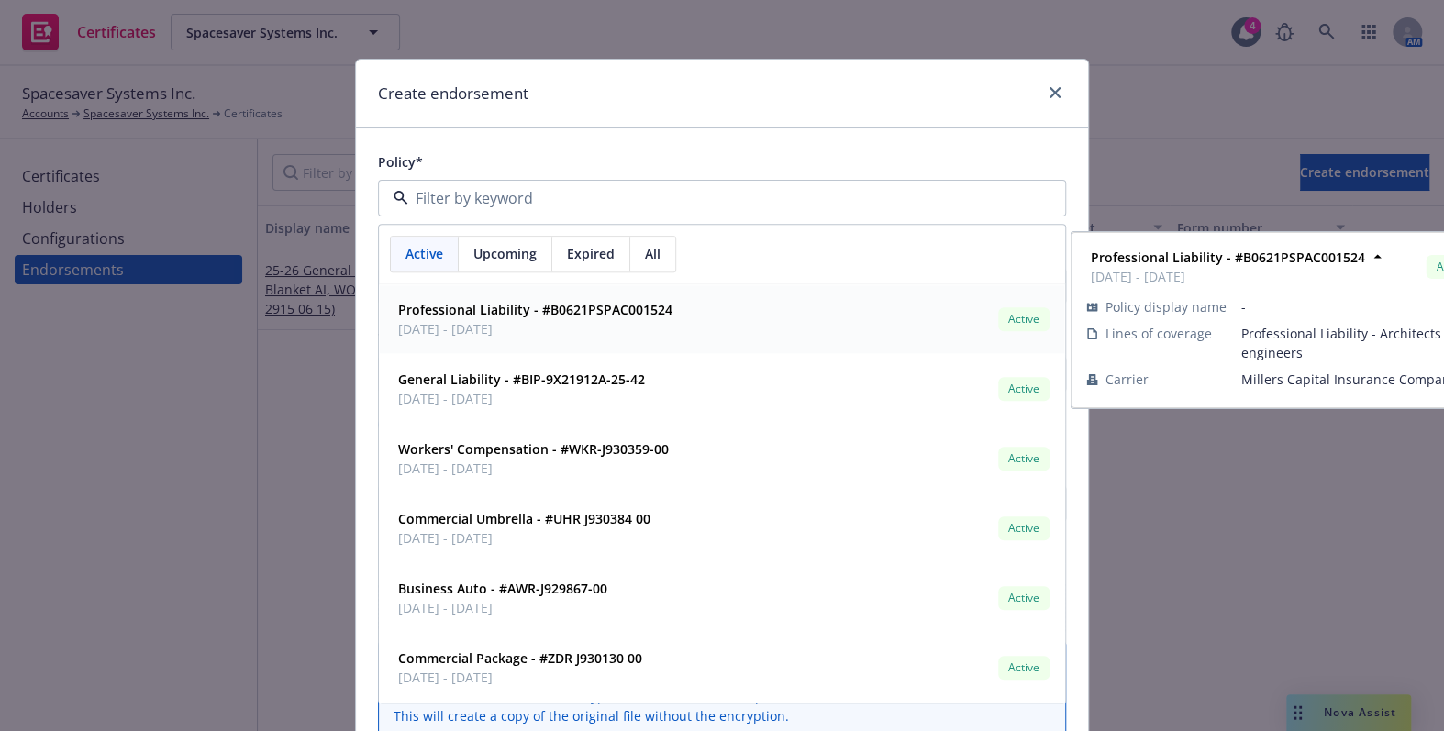
click at [499, 228] on div "Active Upcoming Expired All" at bounding box center [722, 256] width 686 height 60
click at [495, 264] on div "Upcoming" at bounding box center [506, 255] width 94 height 35
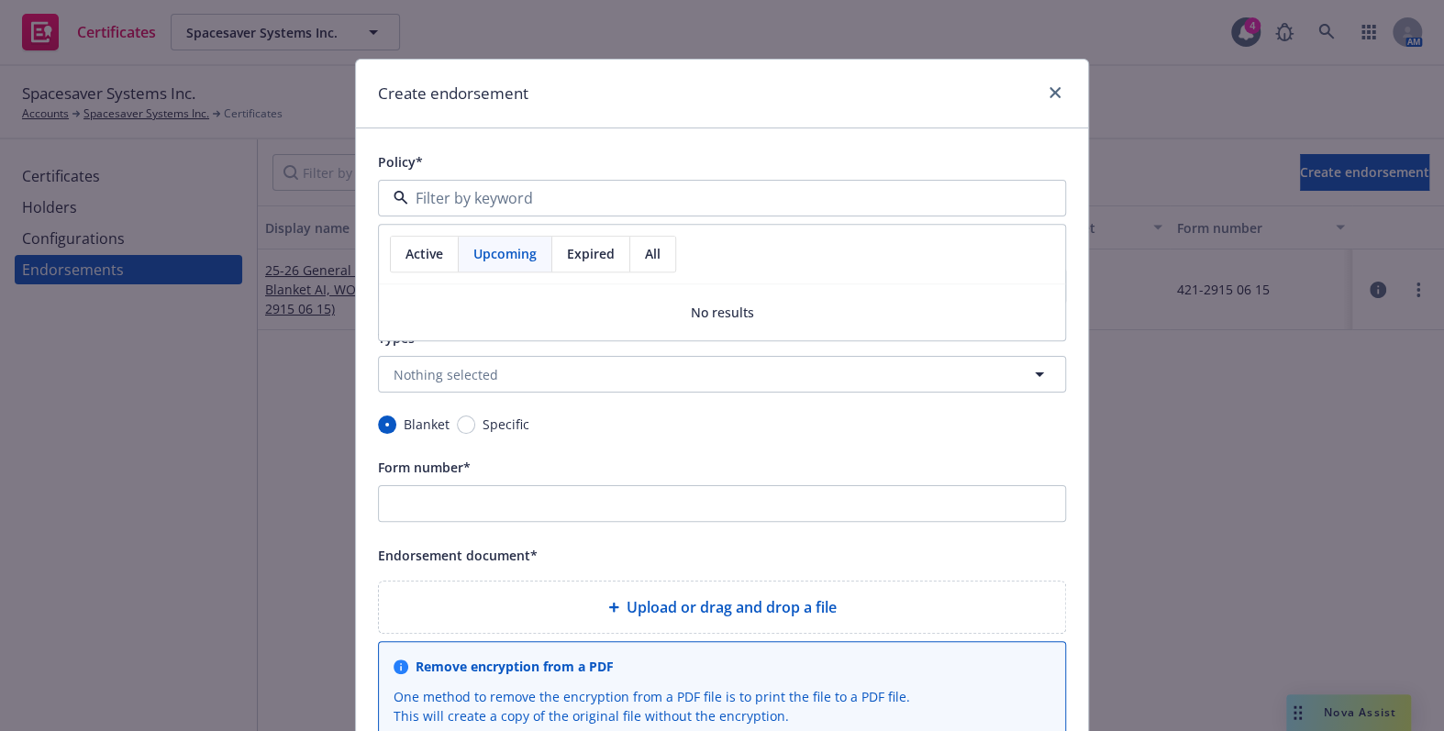
click at [410, 258] on span "Active" at bounding box center [424, 254] width 38 height 19
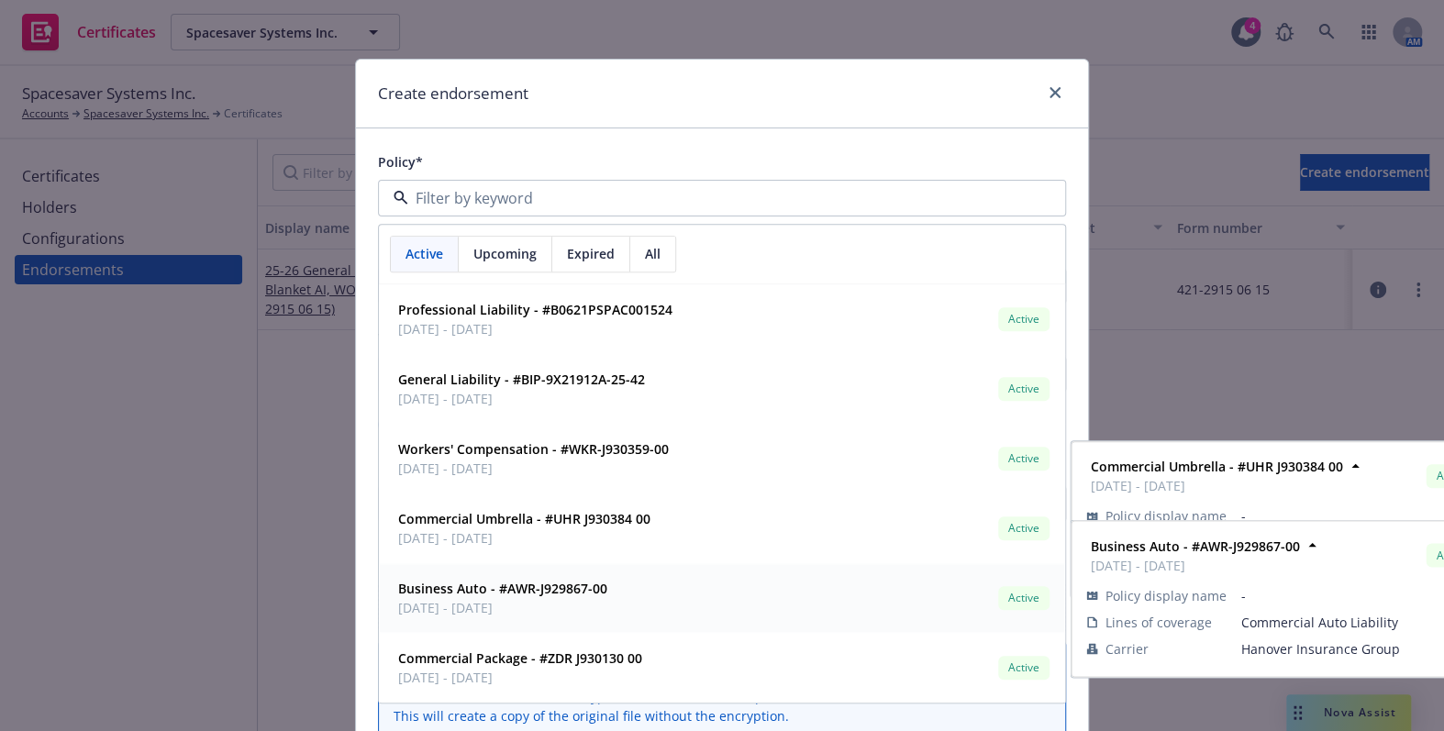
click at [452, 590] on strong "Business Auto - #AWR-J929867-00" at bounding box center [502, 589] width 209 height 17
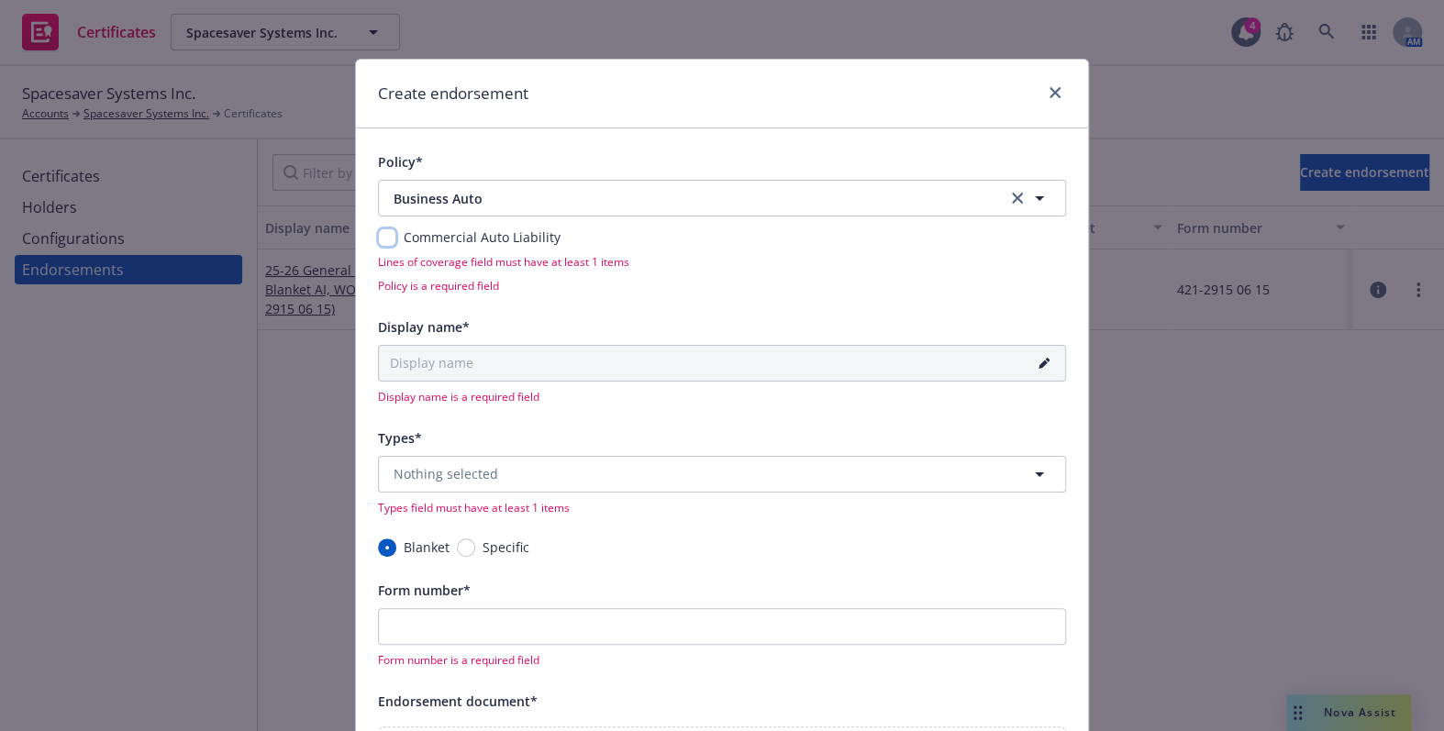
click at [384, 242] on input "checkbox" at bounding box center [387, 237] width 18 height 18
checkbox input "true"
type input "25-26 Commercial Auto Liability Blanket"
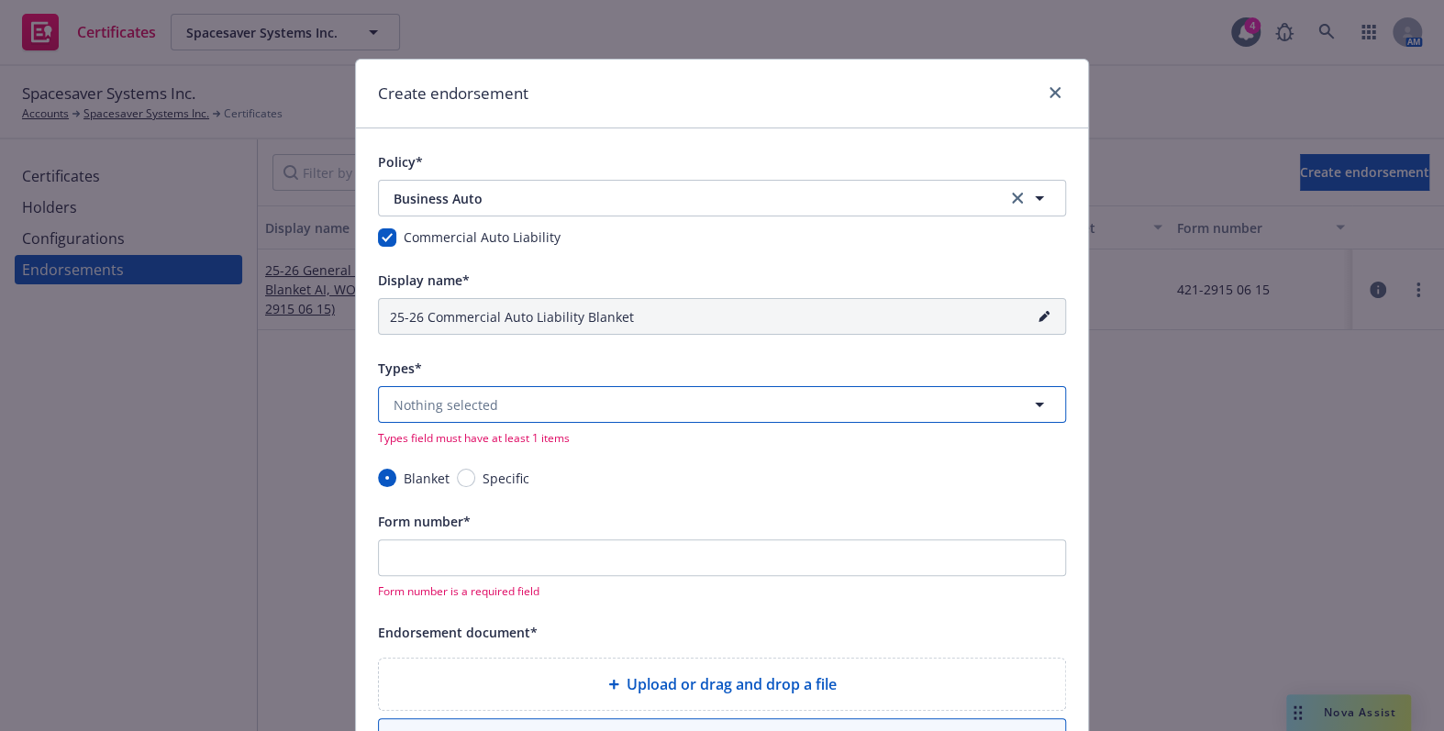
click at [427, 415] on button "Nothing selected" at bounding box center [722, 404] width 688 height 37
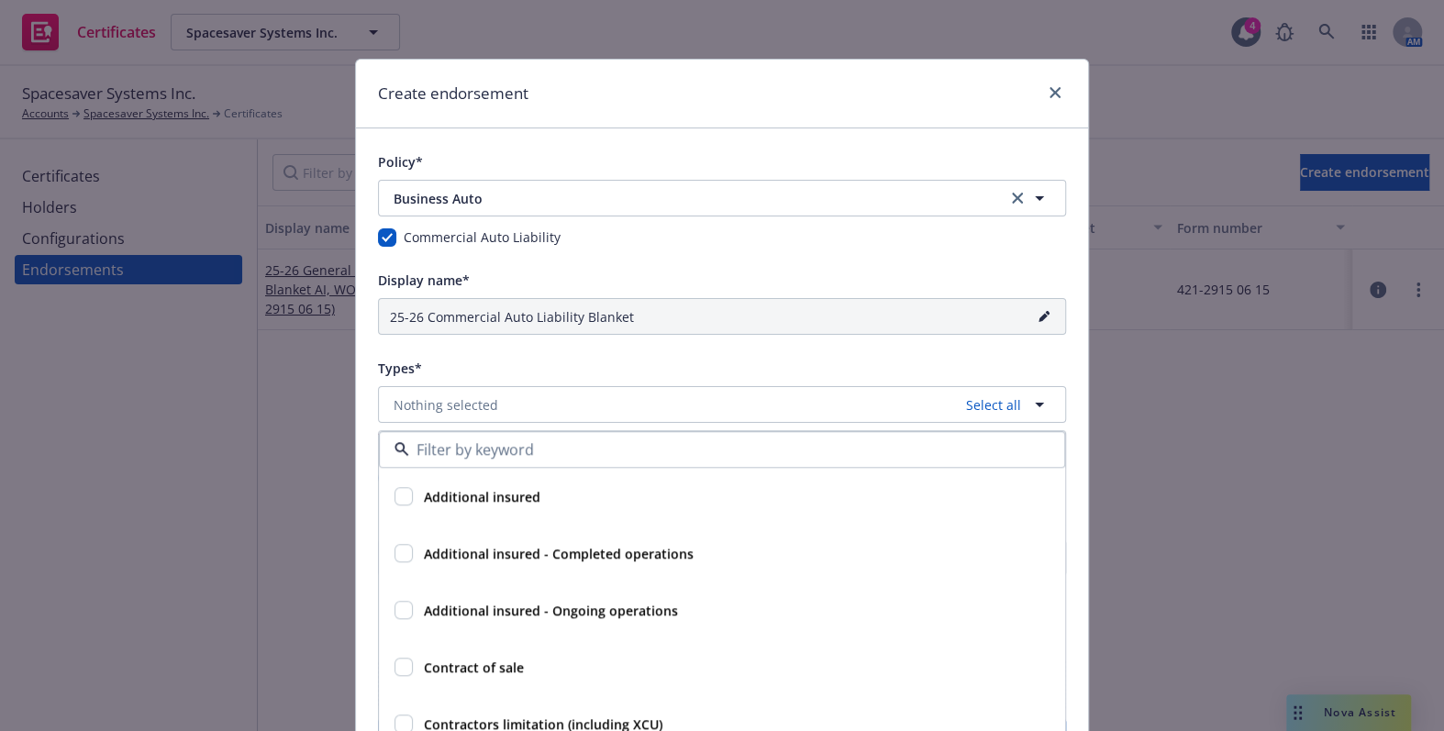
click at [456, 488] on strong "Additional insured" at bounding box center [482, 496] width 116 height 17
checkbox input "true"
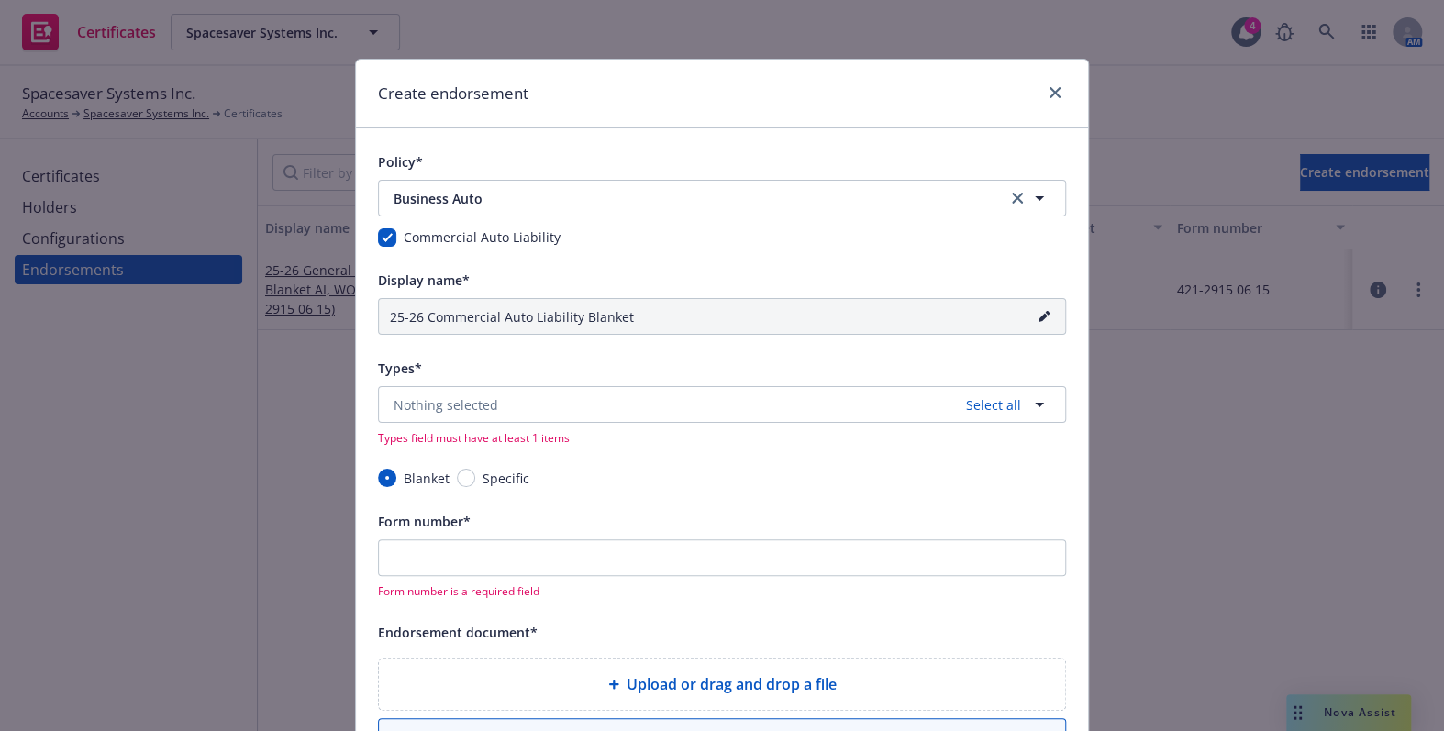
type input "25-26 Commercial Auto Liability Blanket AI"
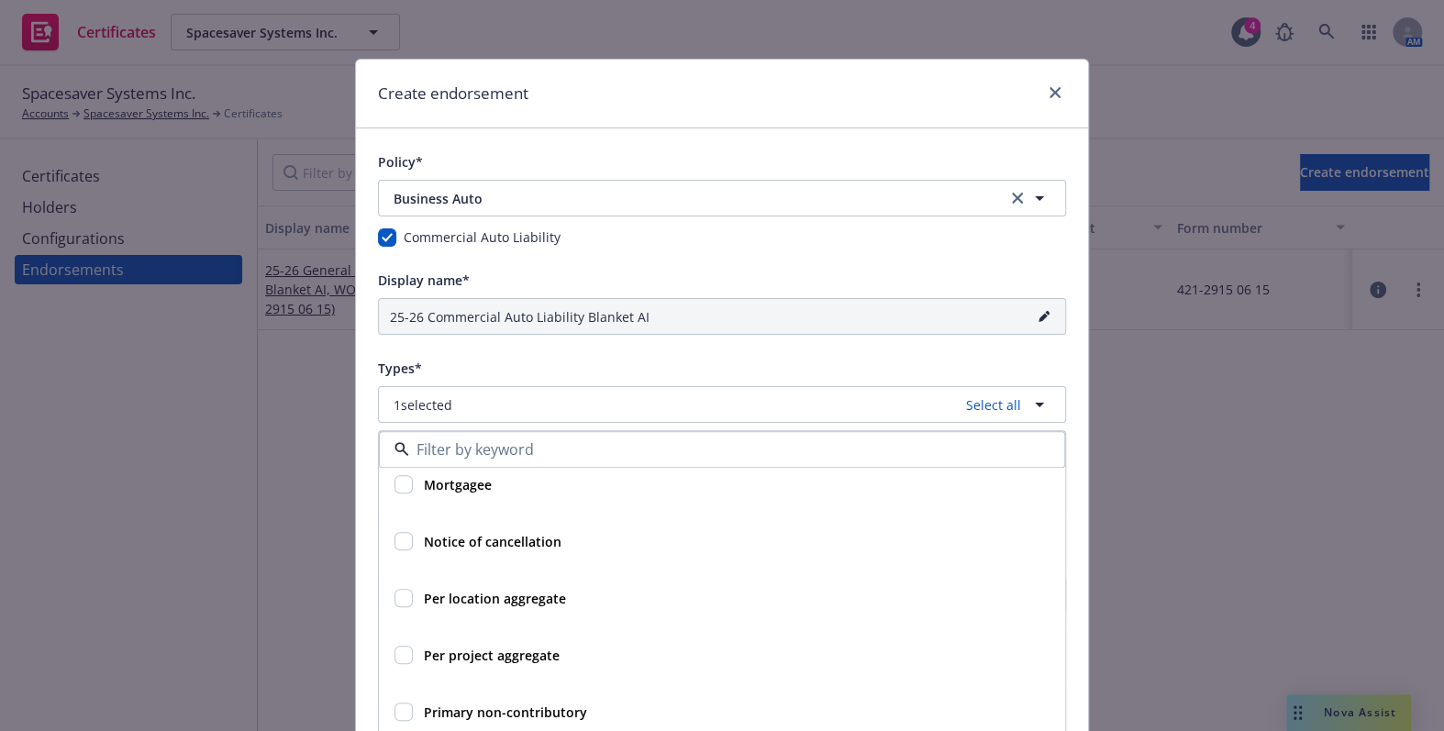
scroll to position [667, 0]
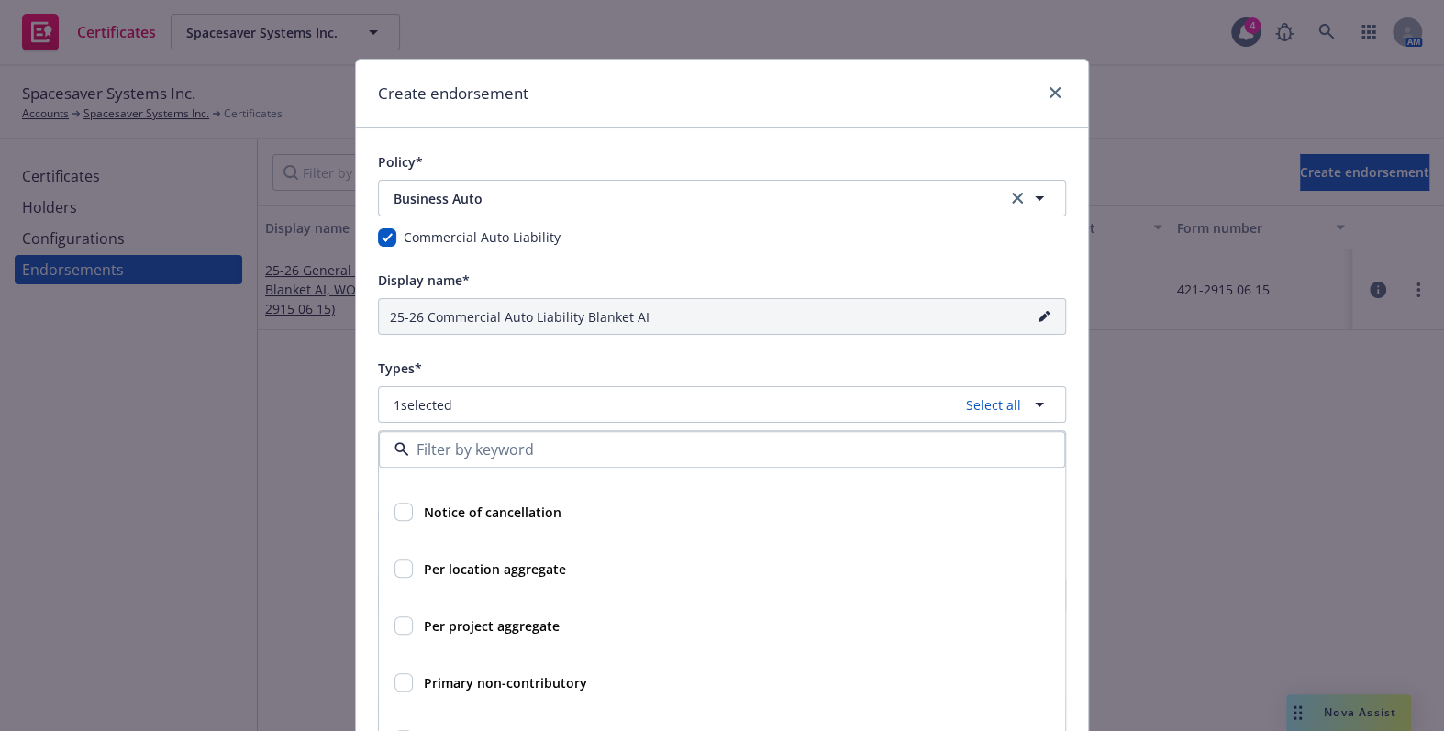
click at [460, 682] on strong "Primary non-contributory" at bounding box center [505, 682] width 163 height 17
checkbox input "true"
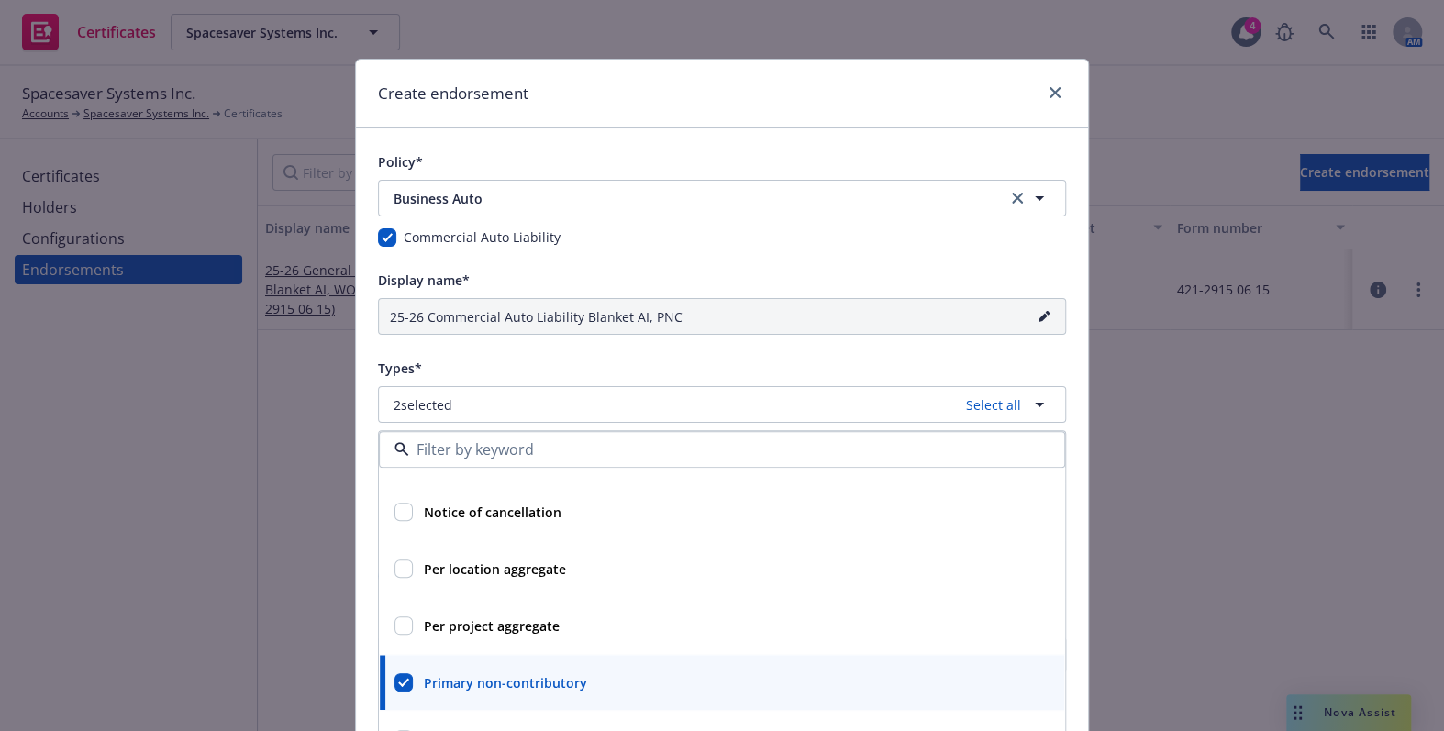
click at [523, 364] on div "Types*" at bounding box center [722, 368] width 688 height 22
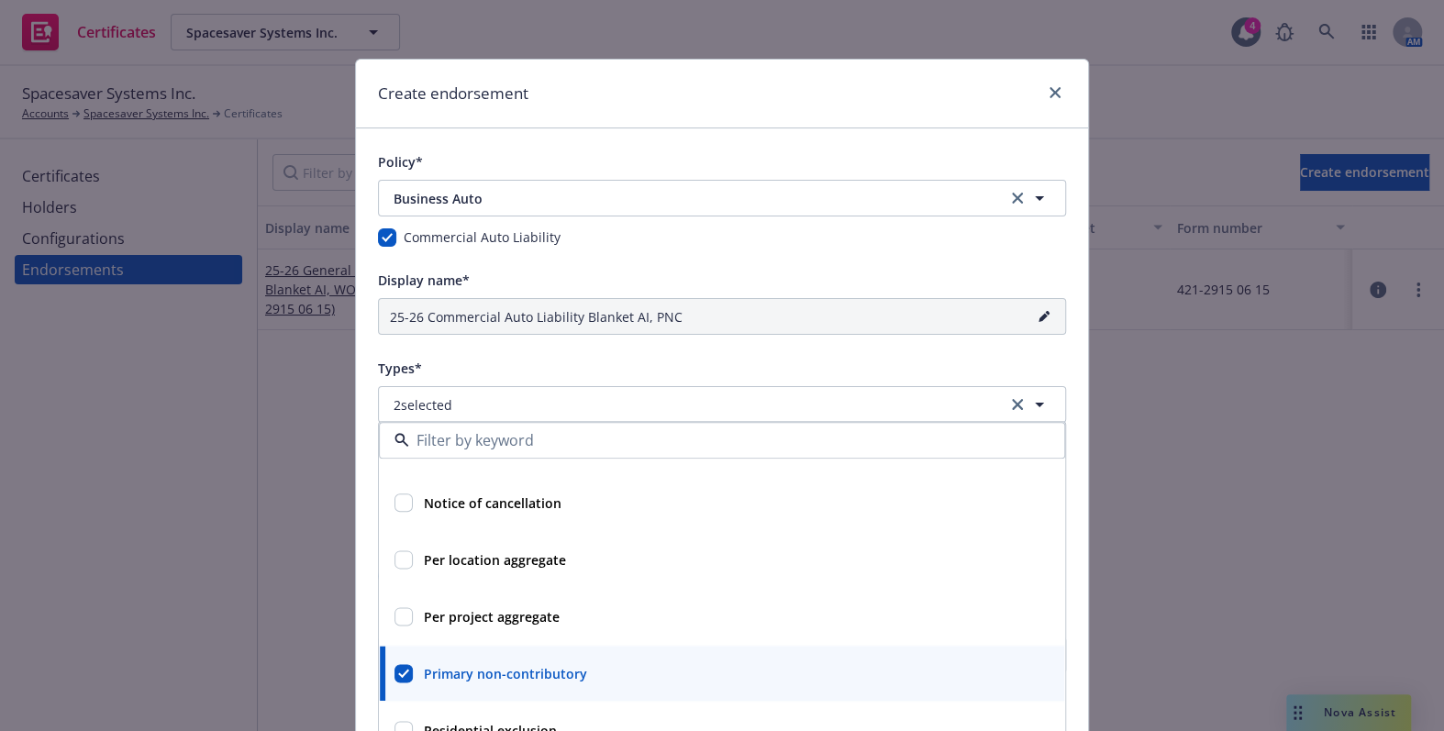
scroll to position [166, 0]
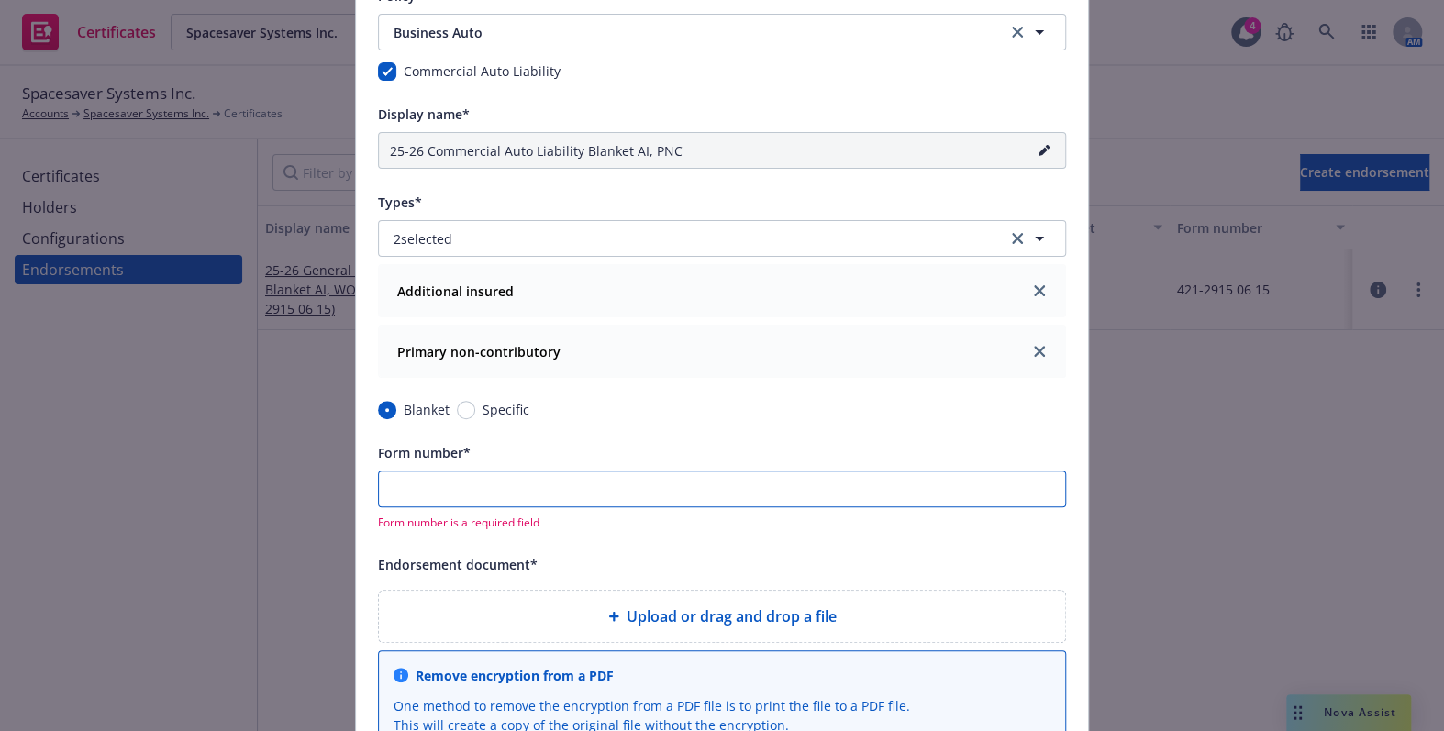
click at [439, 483] on input "Form number*" at bounding box center [722, 489] width 688 height 37
paste input "461-0478 12 12"
type input "25-26 Commercial Auto Liability Blanket AI, PNC (461-0478 12 12)"
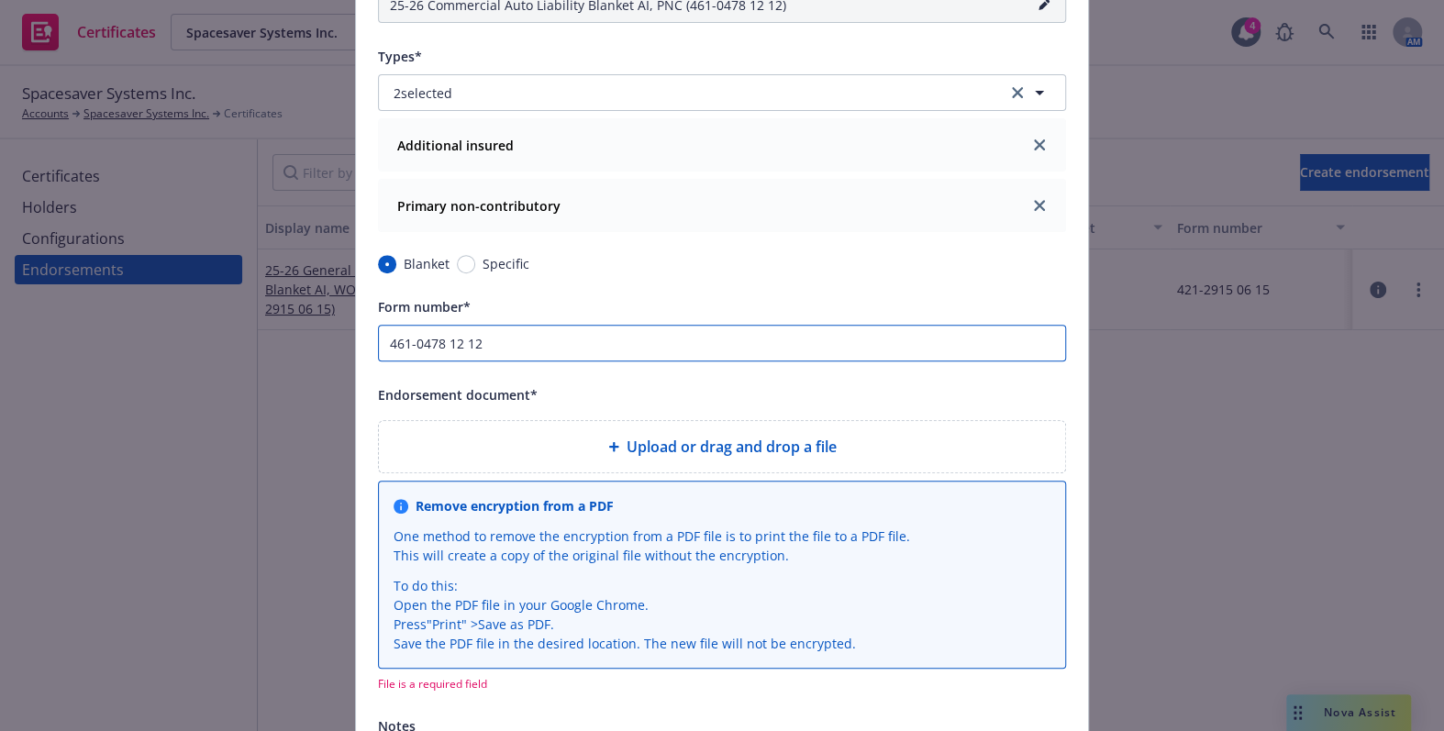
scroll to position [333, 0]
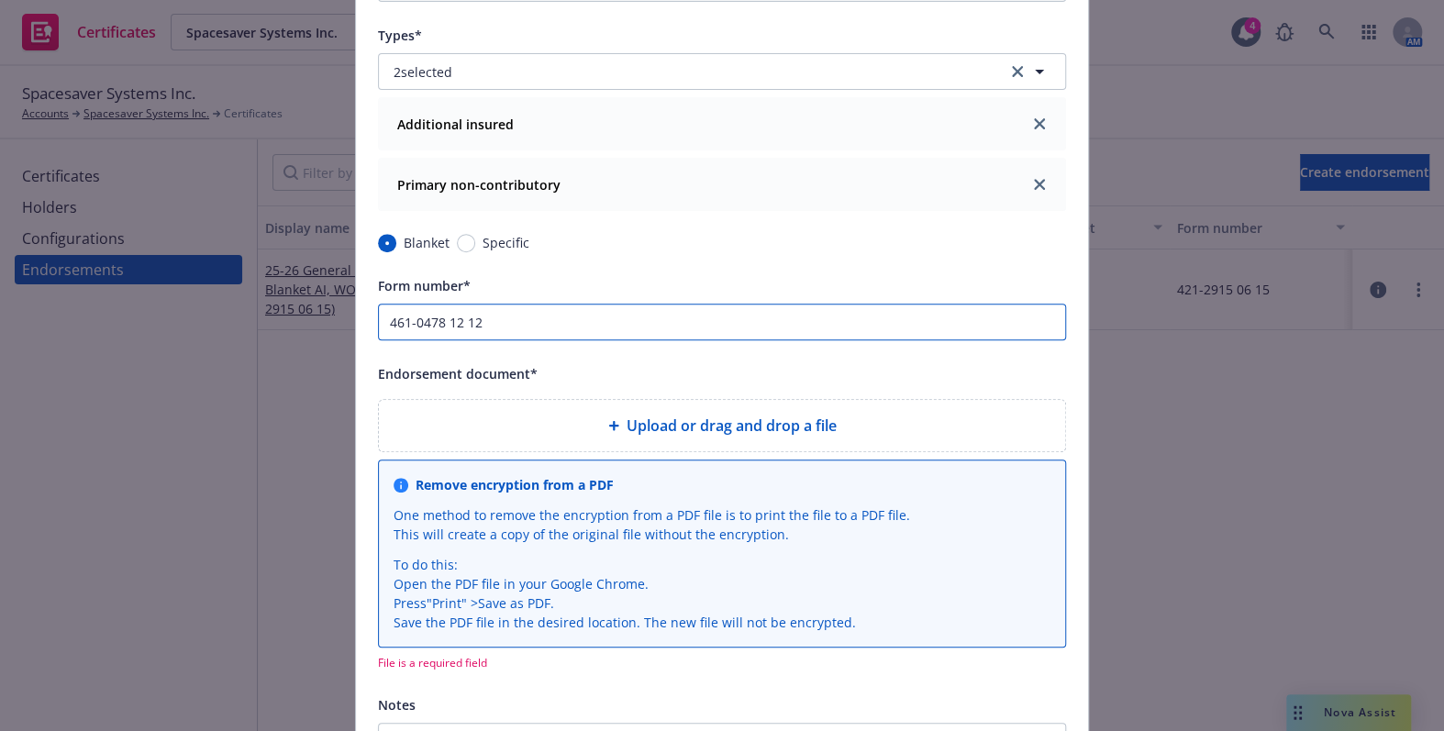
type input "461-0478 12 12"
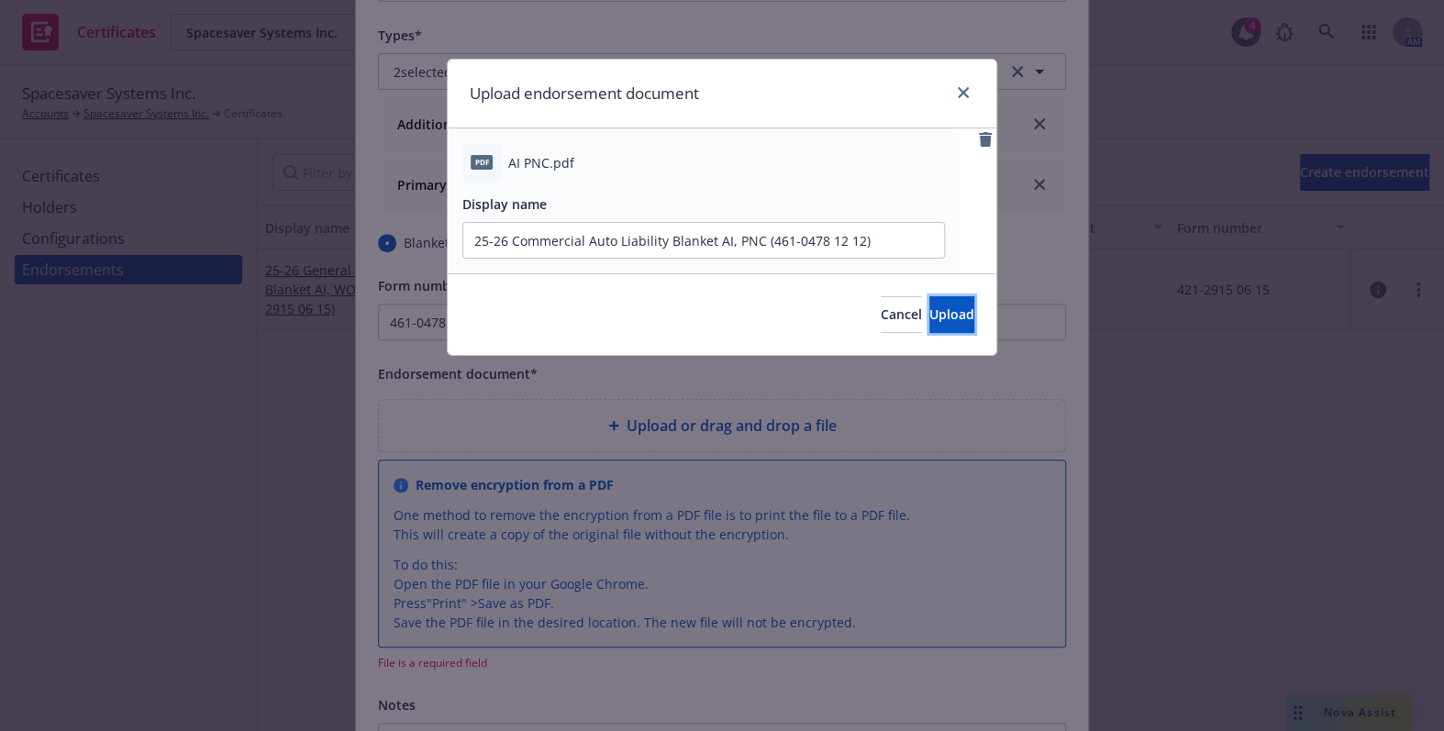
click at [929, 325] on button "Upload" at bounding box center [951, 314] width 45 height 37
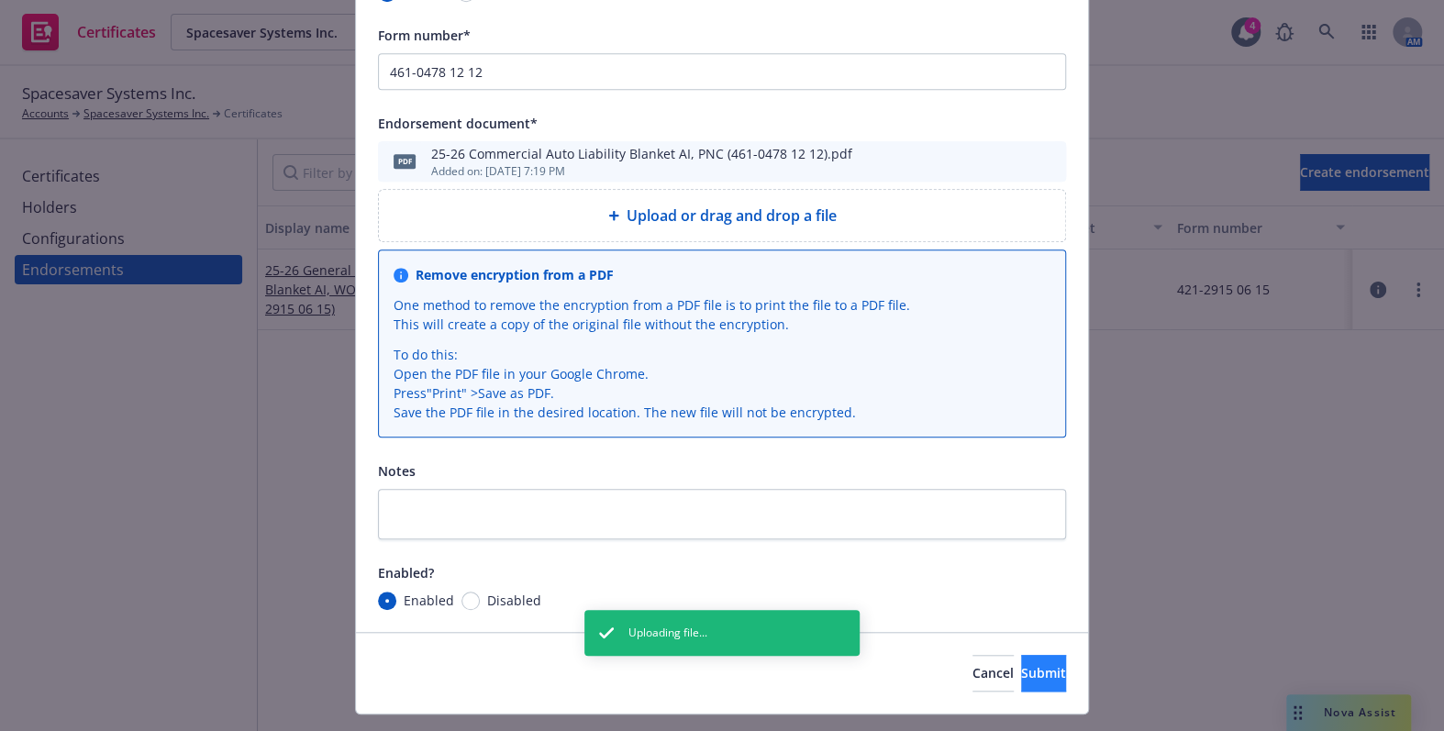
scroll to position [624, 0]
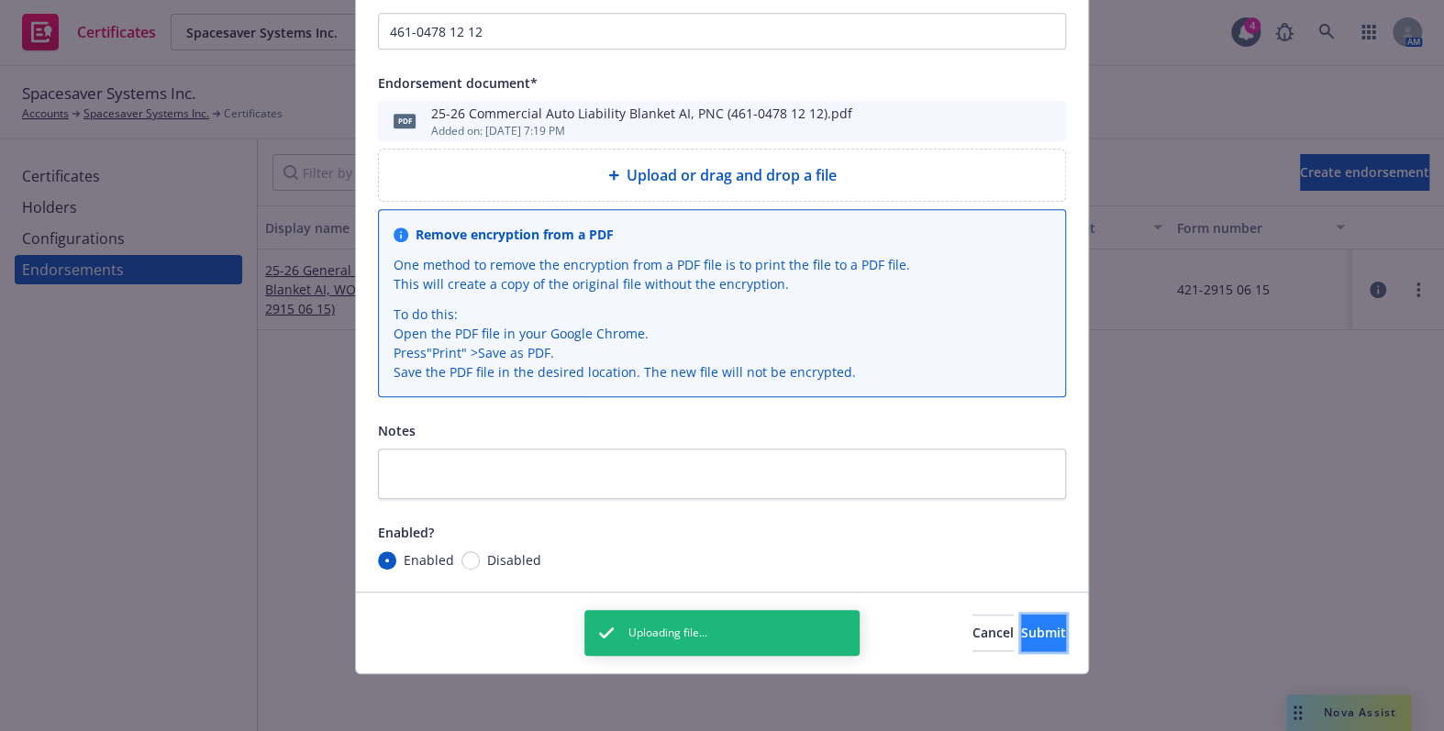
click at [1021, 641] on button "Submit" at bounding box center [1043, 633] width 45 height 37
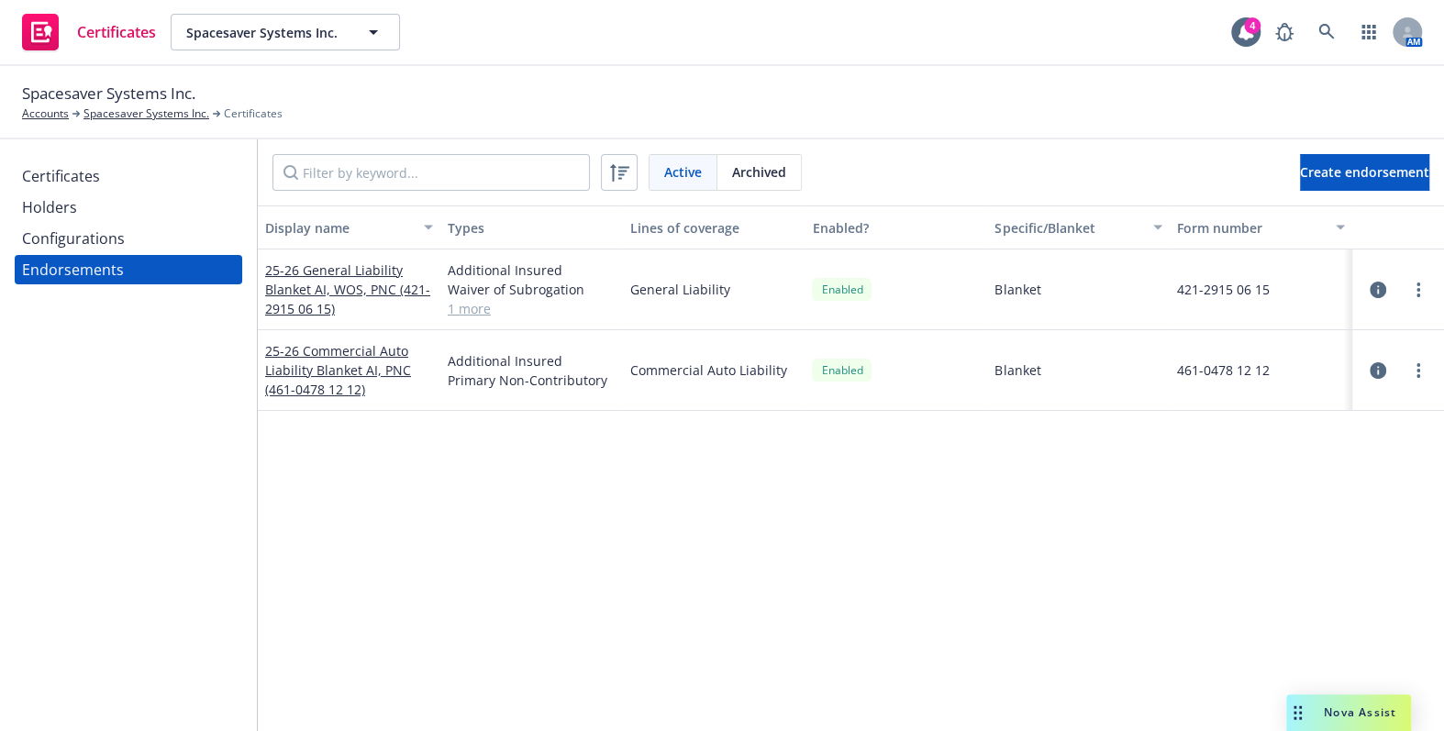
click at [84, 247] on div "Configurations" at bounding box center [73, 238] width 103 height 29
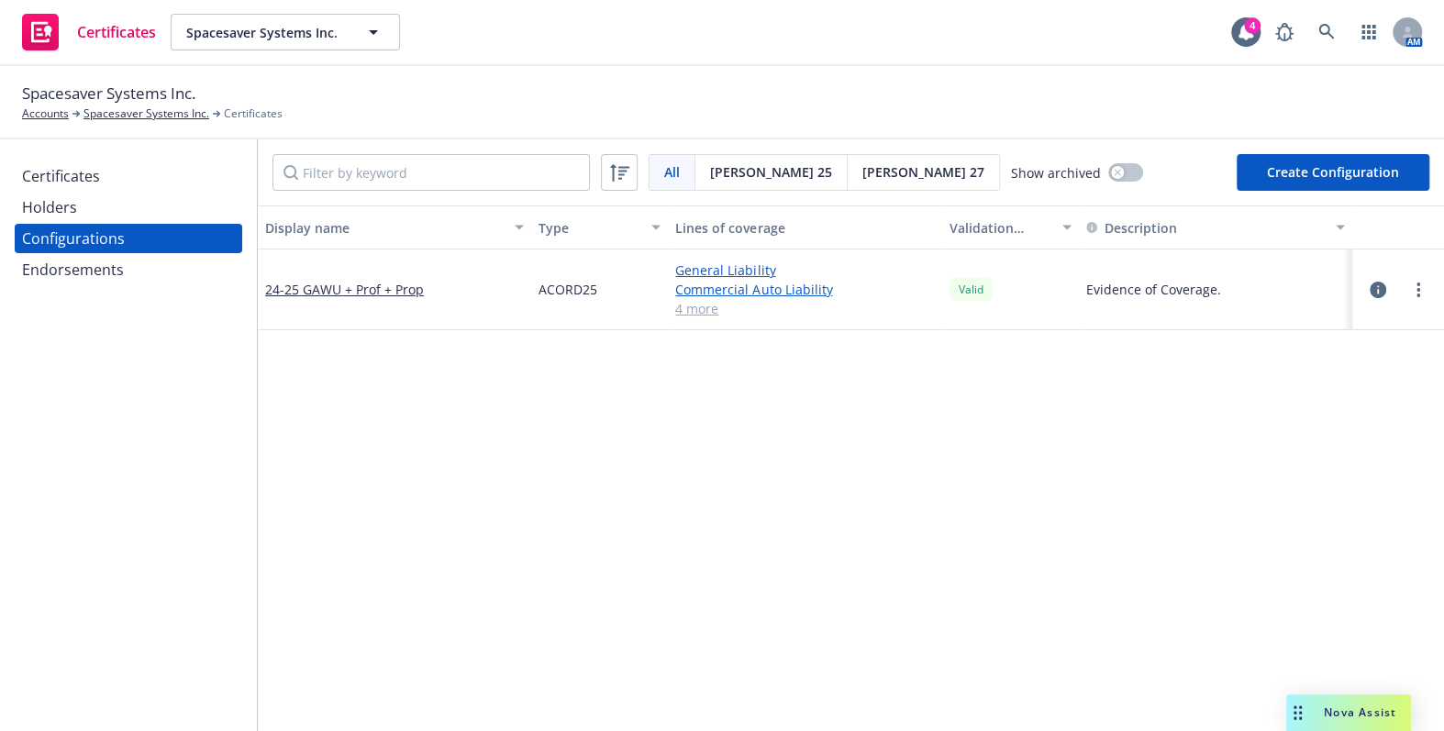
click at [94, 189] on div "Certificates" at bounding box center [61, 175] width 78 height 29
